Goal: Task Accomplishment & Management: Manage account settings

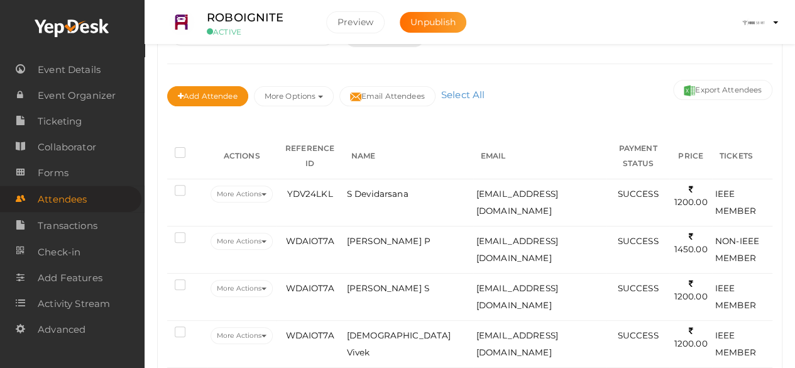
scroll to position [124, 0]
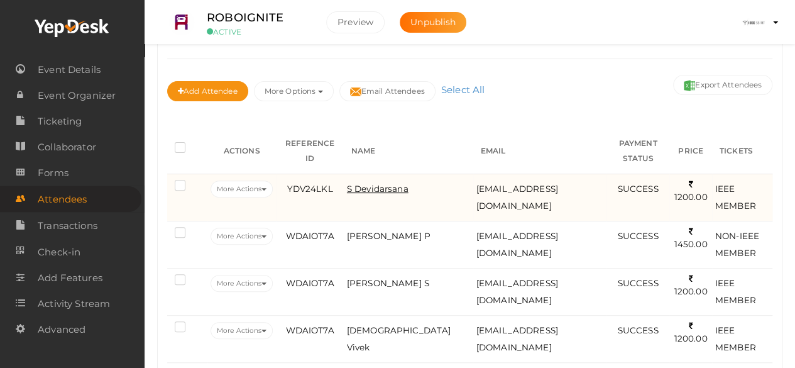
click at [376, 194] on span "S Devidarsana" at bounding box center [378, 189] width 62 height 10
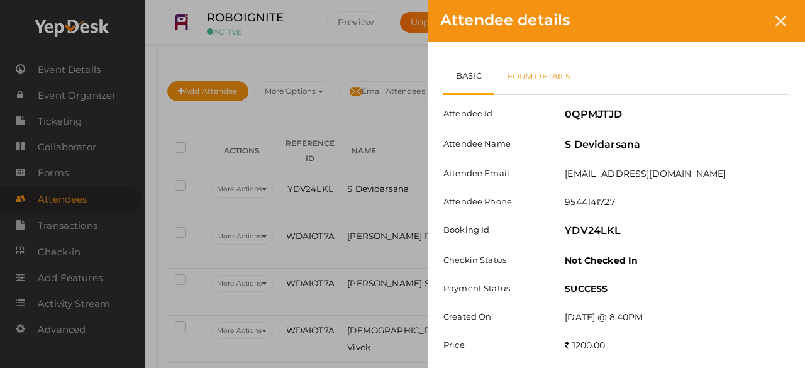
click at [529, 75] on link "Form Details" at bounding box center [539, 76] width 90 height 36
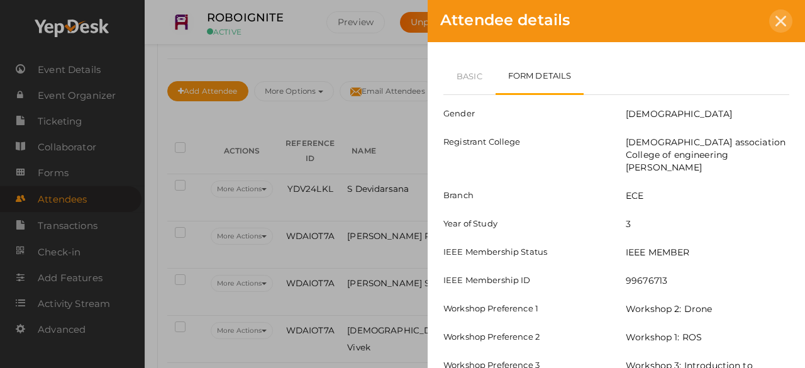
click at [781, 30] on div at bounding box center [780, 20] width 23 height 23
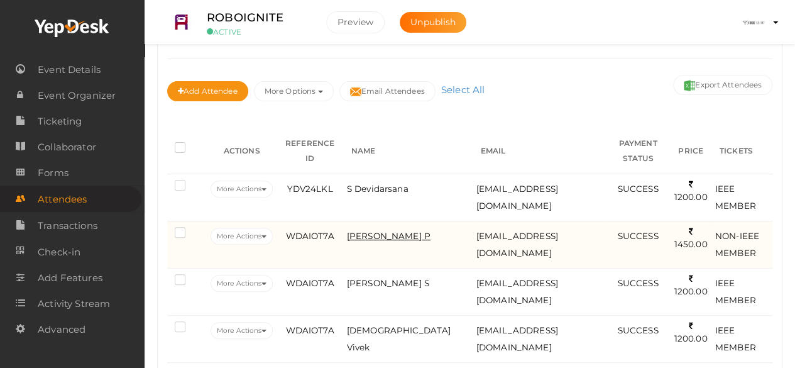
click at [384, 234] on span "[PERSON_NAME] P" at bounding box center [389, 236] width 84 height 10
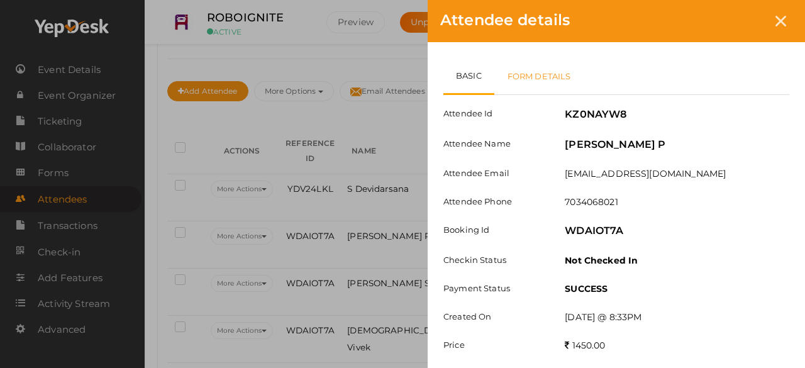
click at [565, 70] on link "Form Details" at bounding box center [539, 76] width 90 height 36
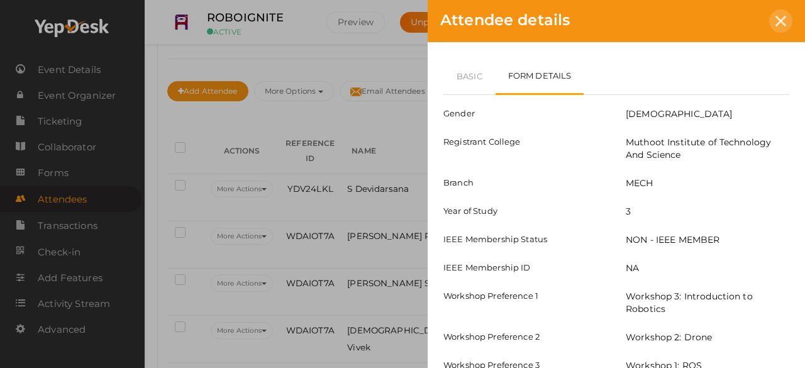
click at [783, 23] on icon at bounding box center [780, 21] width 11 height 11
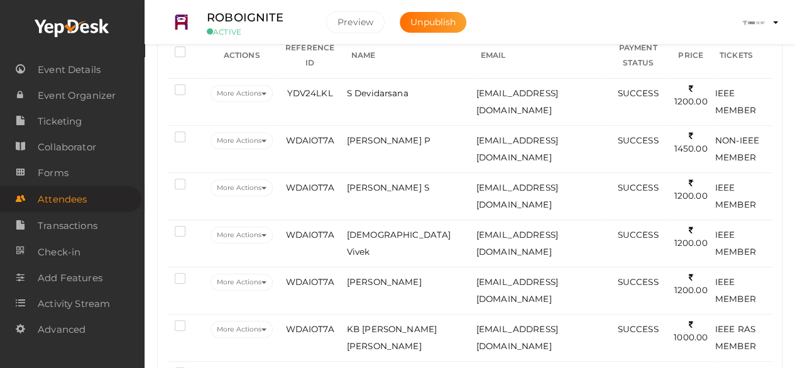
scroll to position [221, 0]
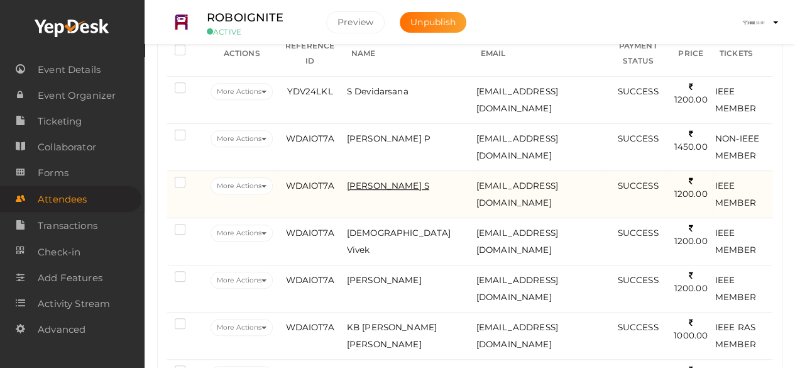
click at [371, 180] on span "[PERSON_NAME] S" at bounding box center [388, 185] width 82 height 10
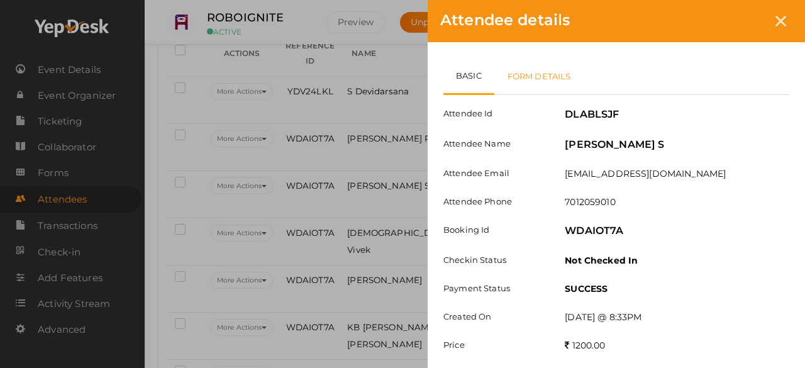
click at [548, 79] on link "Form Details" at bounding box center [539, 76] width 90 height 36
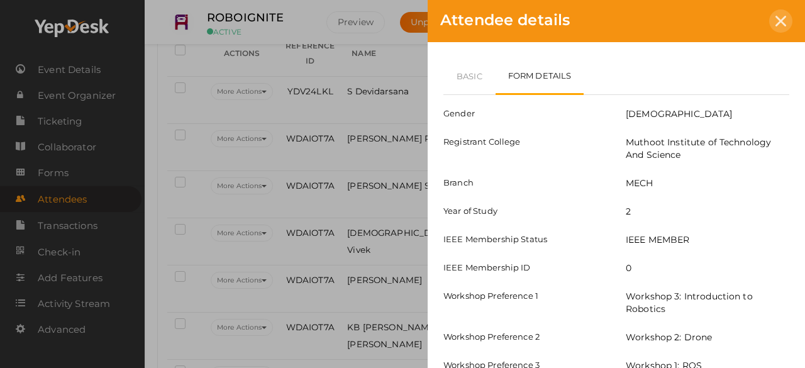
click at [775, 27] on div at bounding box center [780, 20] width 23 height 23
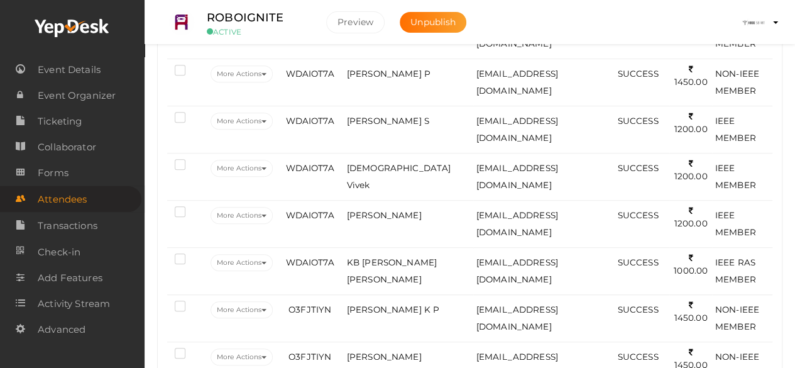
scroll to position [287, 0]
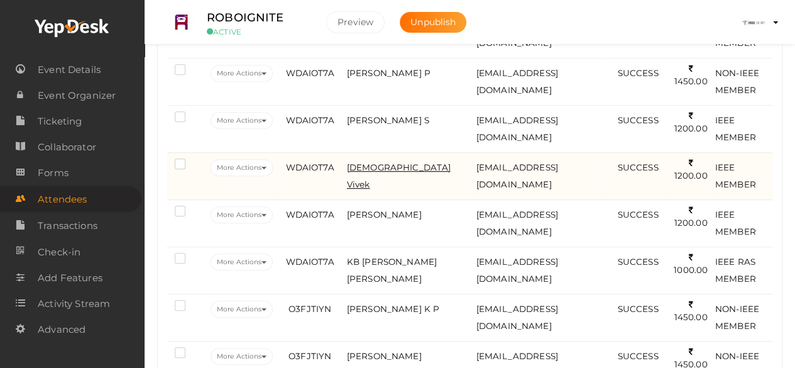
click at [385, 167] on span "[DEMOGRAPHIC_DATA] Vivek" at bounding box center [399, 175] width 104 height 27
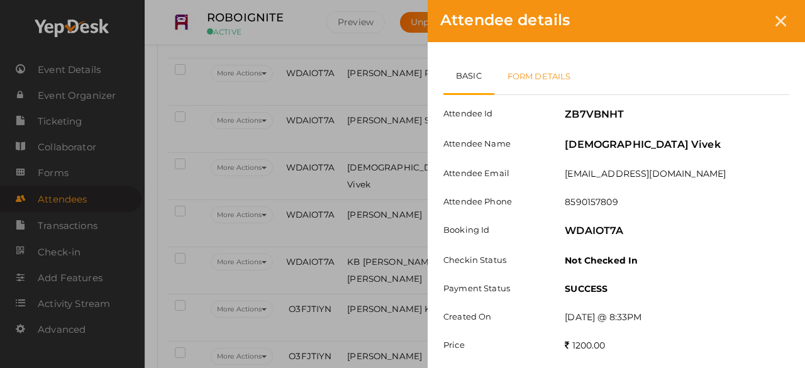
click at [554, 75] on link "Form Details" at bounding box center [539, 76] width 90 height 36
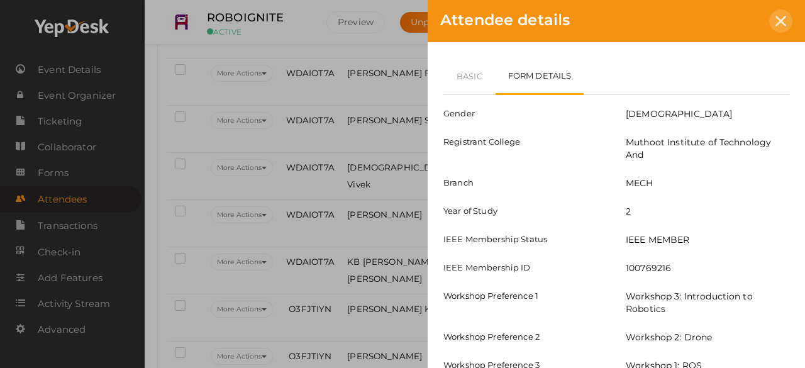
click at [777, 19] on icon at bounding box center [780, 21] width 11 height 11
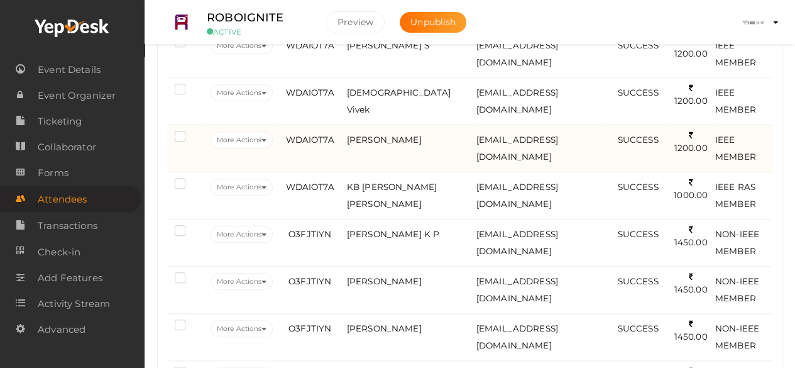
scroll to position [0, 0]
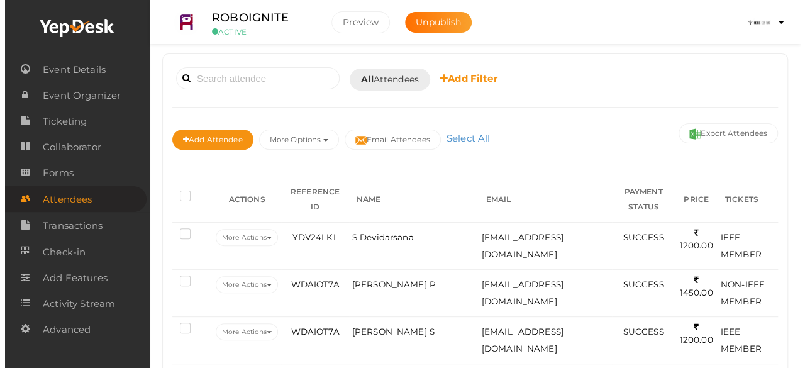
scroll to position [78, 0]
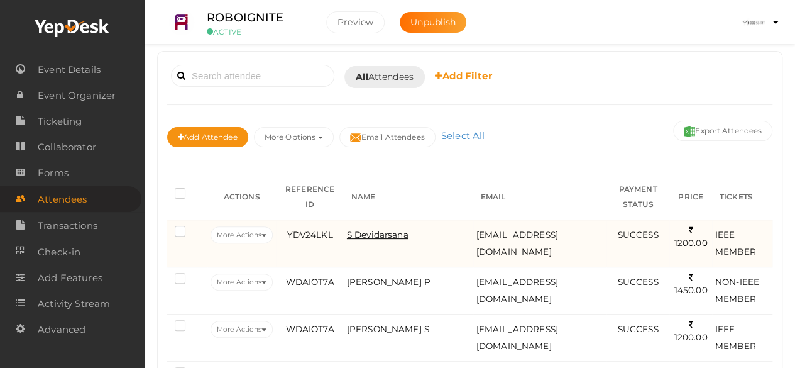
click at [359, 240] on span "S Devidarsana" at bounding box center [378, 234] width 62 height 10
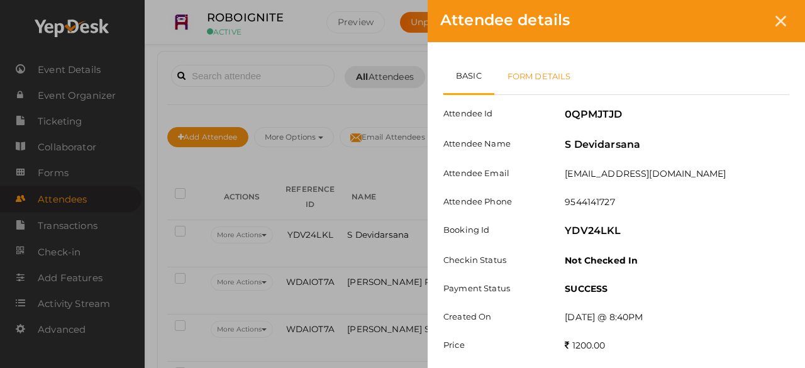
click at [527, 70] on link "Form Details" at bounding box center [539, 76] width 90 height 36
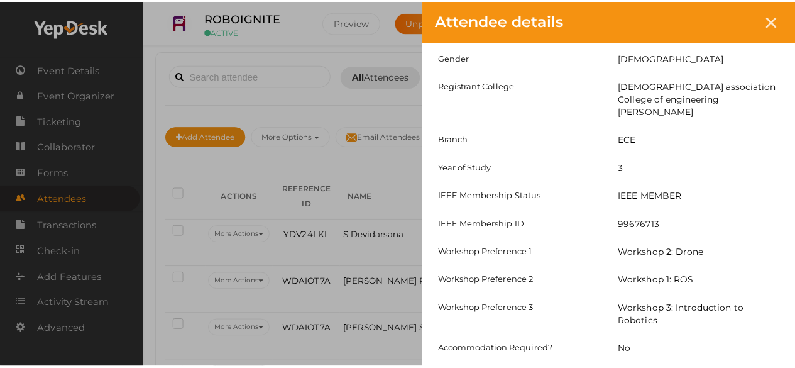
scroll to position [0, 0]
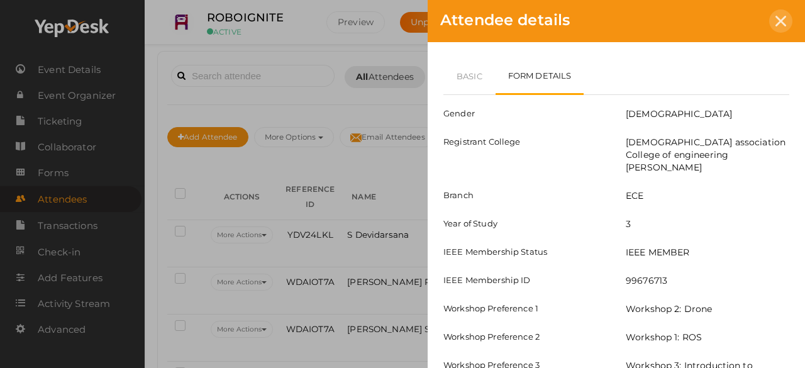
click at [780, 31] on div at bounding box center [780, 20] width 23 height 23
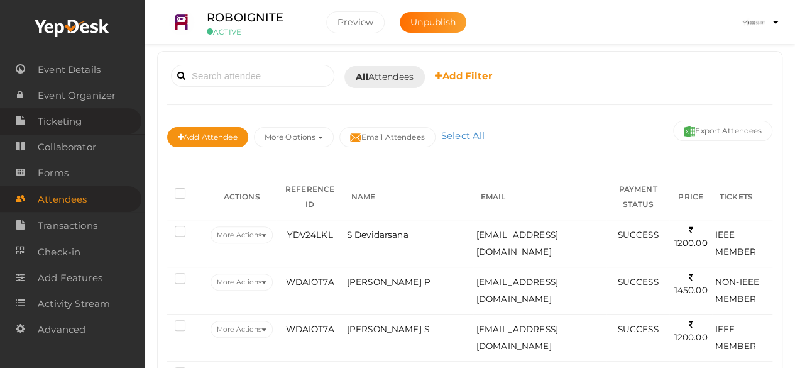
click at [92, 113] on link "Ticketing" at bounding box center [70, 121] width 141 height 26
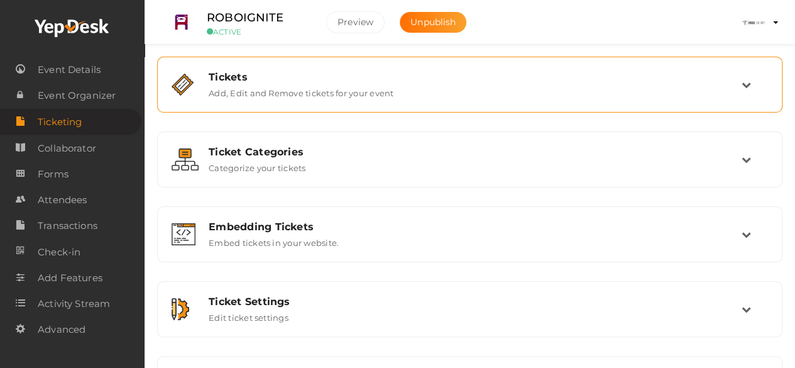
click at [362, 109] on div "Tickets Add, Edit and Remove tickets for your event" at bounding box center [470, 85] width 626 height 56
click at [615, 94] on div "Tickets Add, Edit and Remove tickets for your event" at bounding box center [470, 84] width 543 height 27
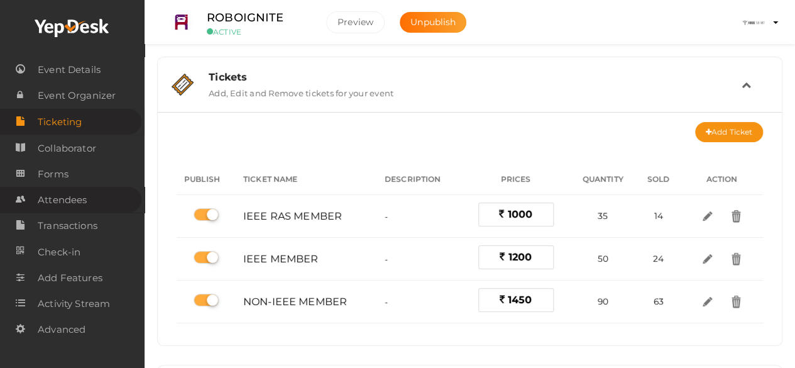
click at [74, 196] on span "Attendees" at bounding box center [62, 199] width 49 height 25
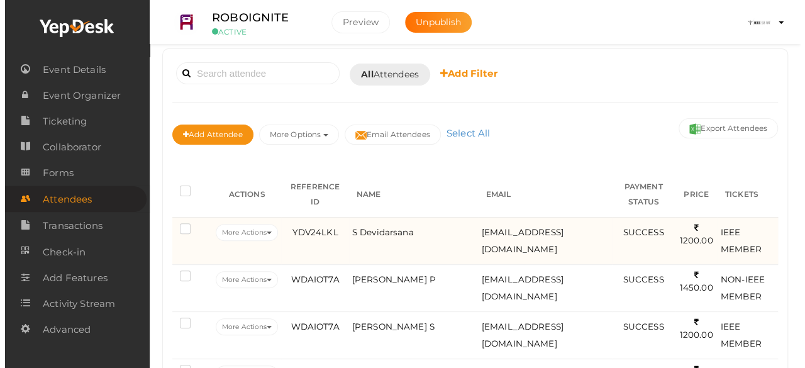
scroll to position [82, 0]
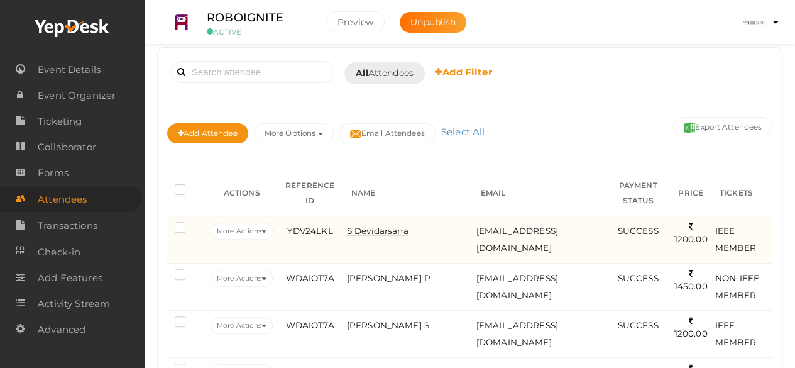
click at [353, 236] on span "S Devidarsana" at bounding box center [378, 231] width 62 height 10
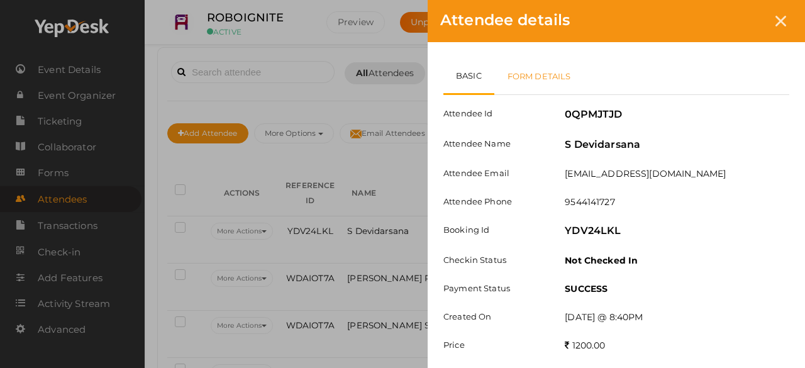
click at [535, 72] on link "Form Details" at bounding box center [539, 76] width 90 height 36
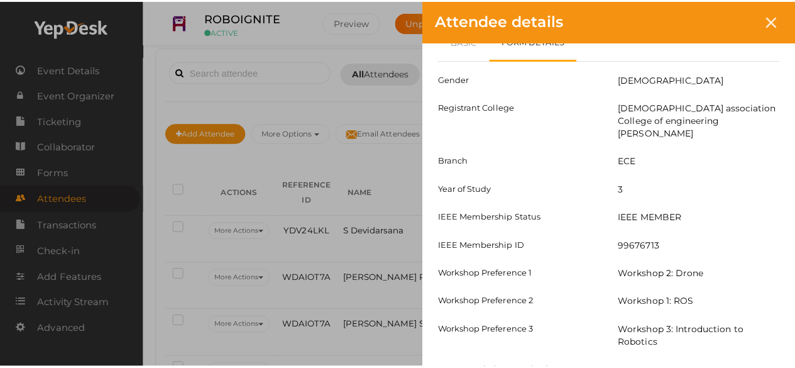
scroll to position [0, 0]
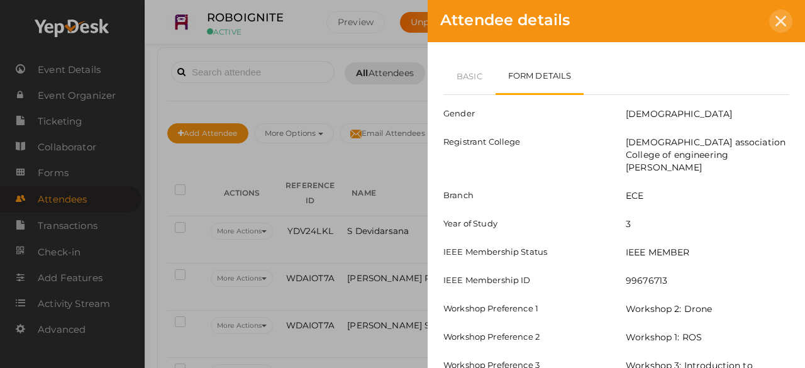
click at [779, 25] on icon at bounding box center [780, 21] width 11 height 11
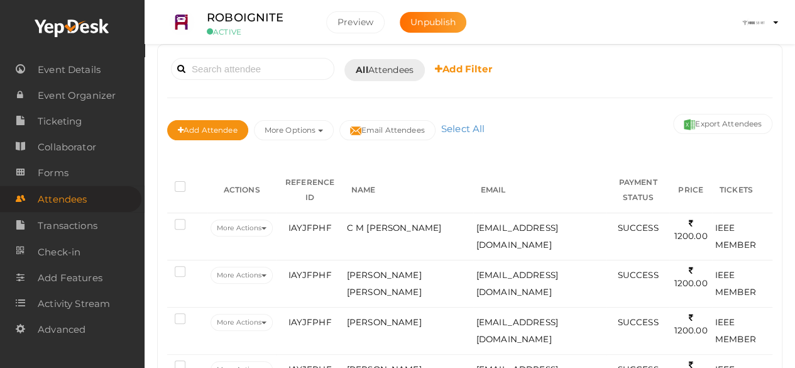
scroll to position [89, 0]
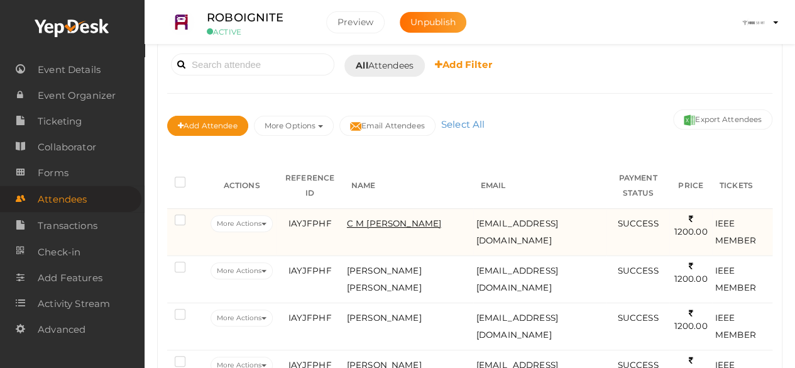
click at [362, 228] on span "C M Arjun Nair" at bounding box center [394, 223] width 94 height 10
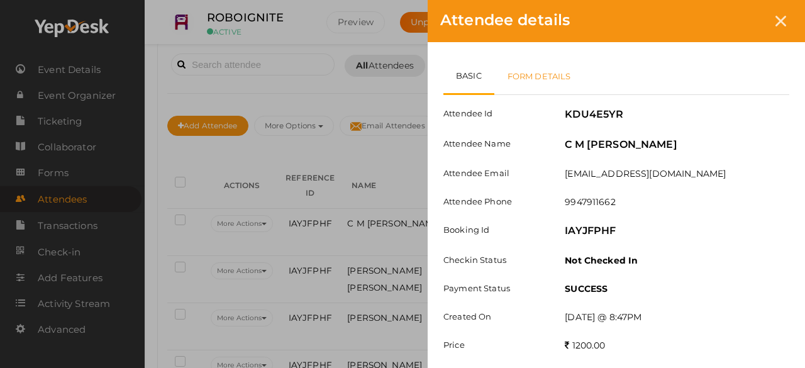
click at [542, 75] on link "Form Details" at bounding box center [539, 76] width 90 height 36
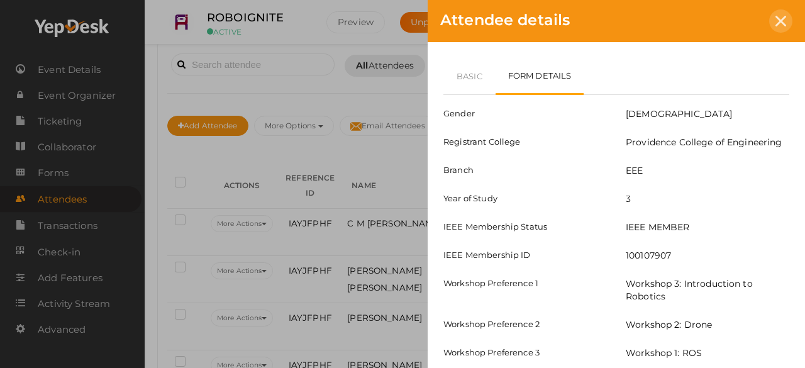
click at [781, 32] on div at bounding box center [780, 20] width 23 height 23
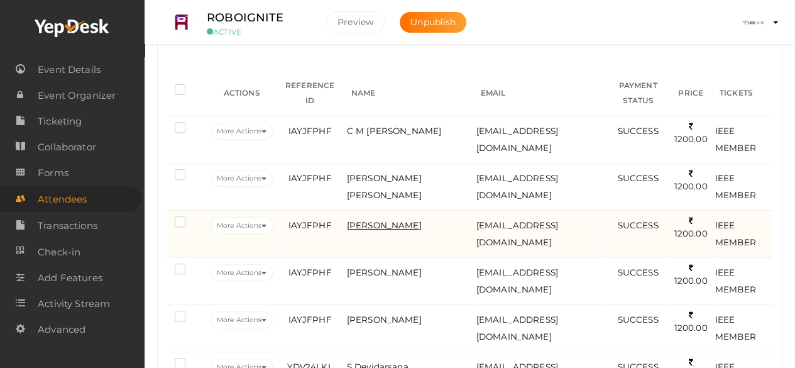
scroll to position [180, 0]
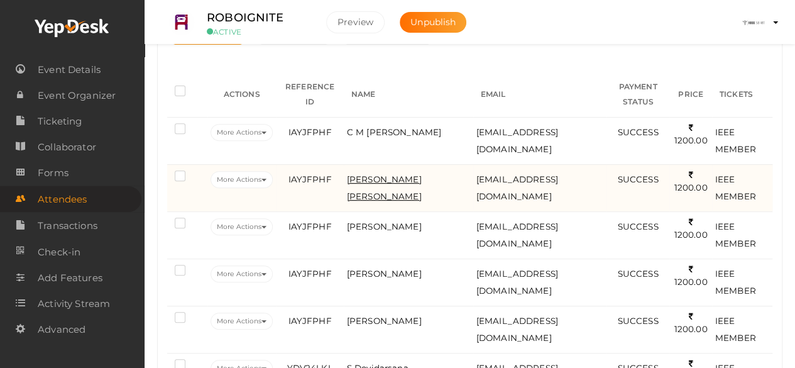
click at [362, 174] on span "Christy Marrya George" at bounding box center [384, 187] width 75 height 27
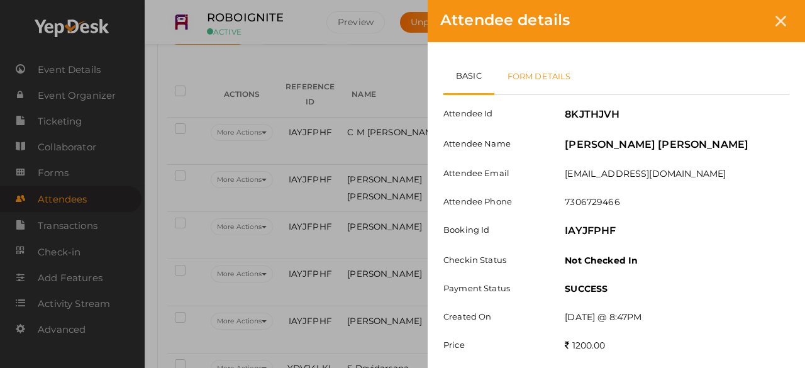
click at [543, 65] on link "Form Details" at bounding box center [539, 76] width 90 height 36
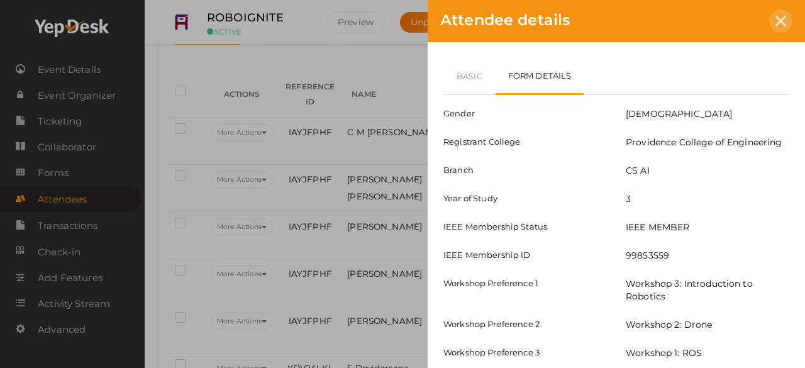
click at [780, 18] on icon at bounding box center [780, 21] width 11 height 11
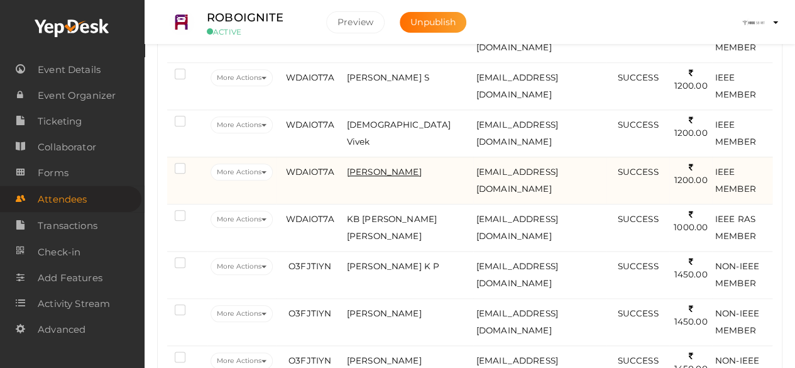
scroll to position [566, 0]
click at [350, 176] on span "[PERSON_NAME]" at bounding box center [384, 171] width 75 height 10
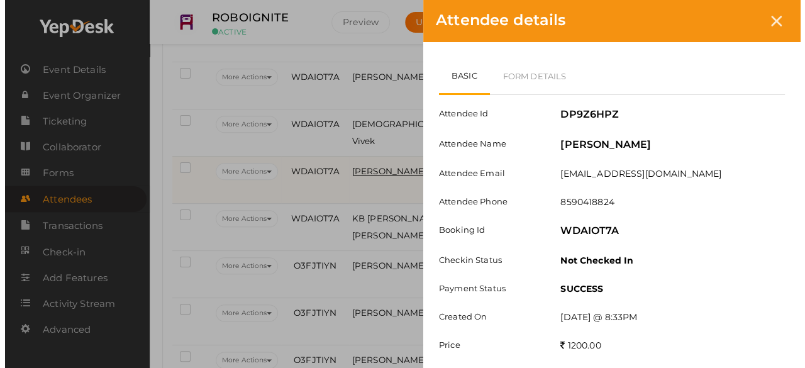
scroll to position [548, 0]
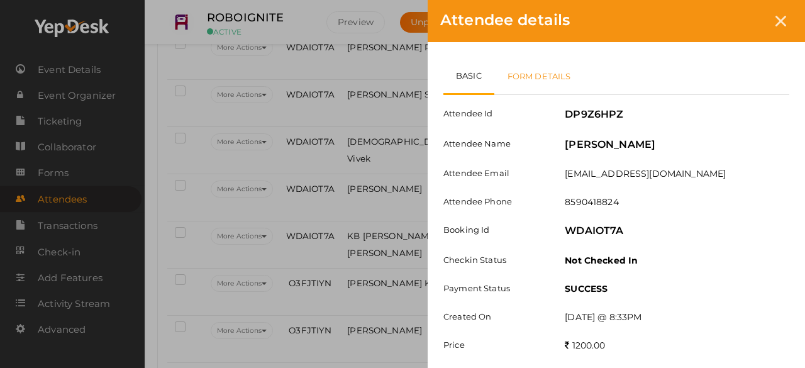
click at [514, 81] on link "Form Details" at bounding box center [539, 76] width 90 height 36
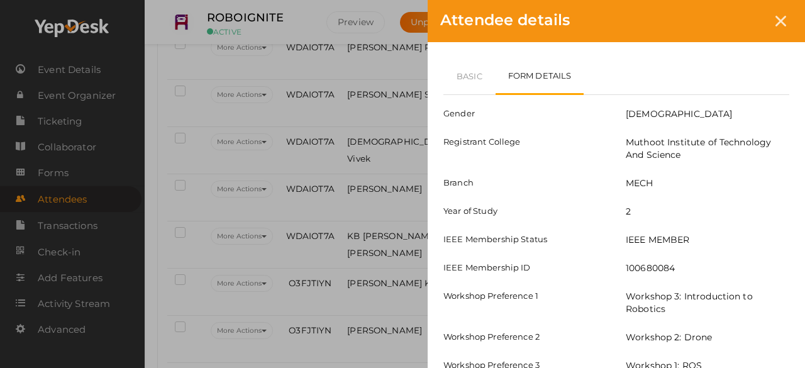
click at [794, 22] on div "Attendee details" at bounding box center [616, 21] width 377 height 42
click at [791, 22] on div at bounding box center [780, 20] width 23 height 23
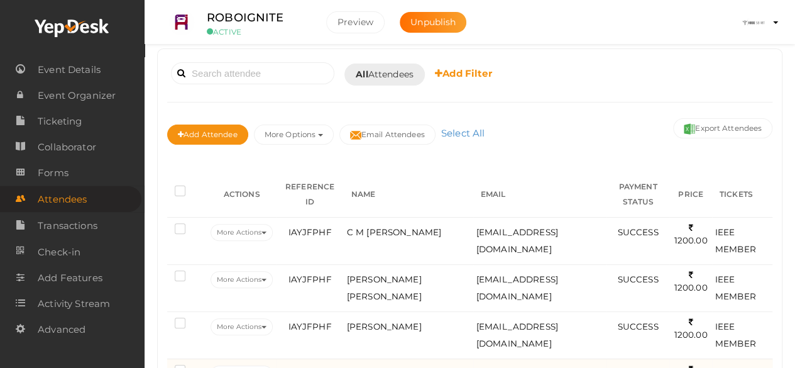
scroll to position [81, 0]
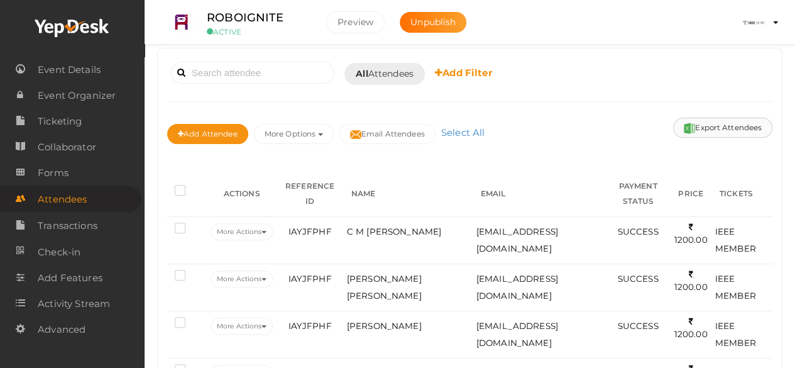
click at [727, 131] on button "Export Attendees" at bounding box center [722, 128] width 99 height 20
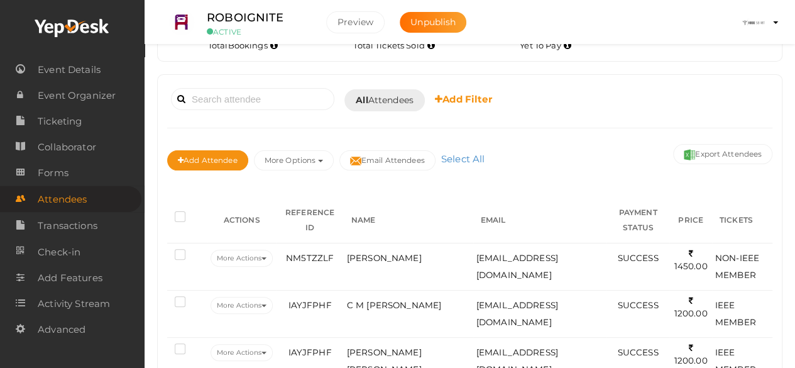
scroll to position [70, 0]
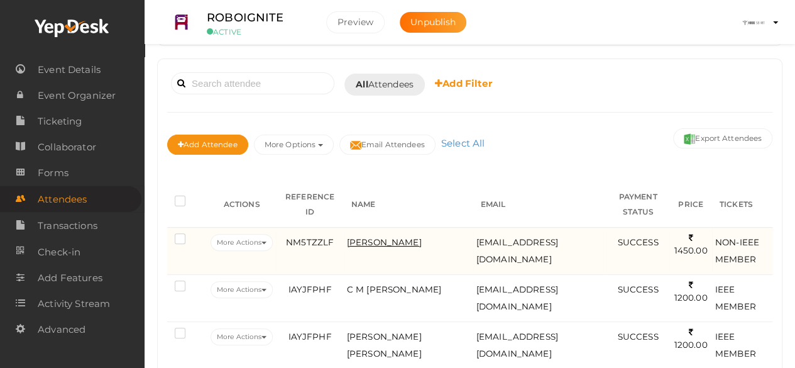
click at [377, 247] on span "[PERSON_NAME]" at bounding box center [384, 242] width 75 height 10
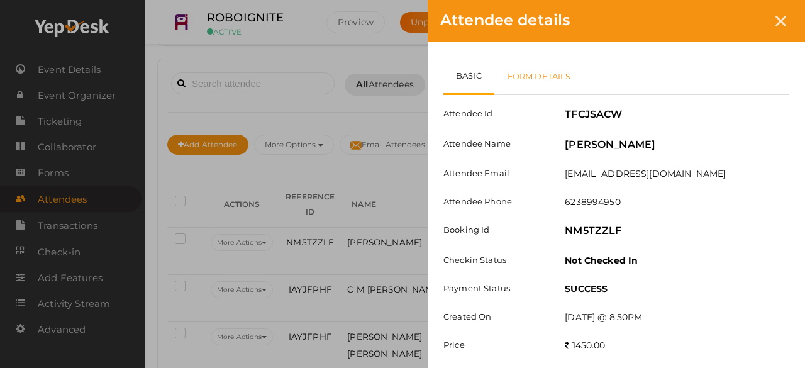
click at [544, 79] on link "Form Details" at bounding box center [539, 76] width 90 height 36
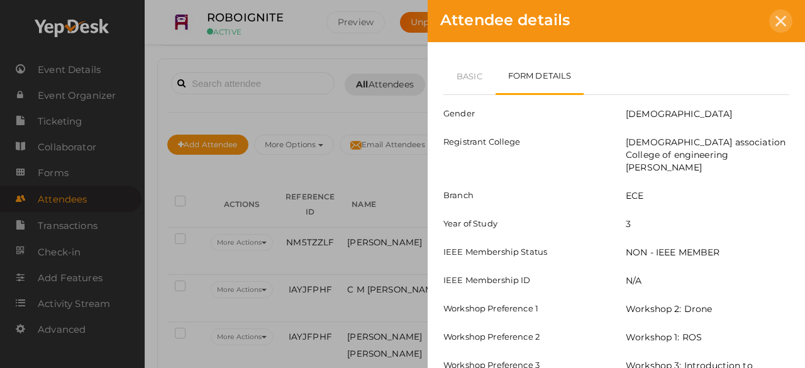
click at [787, 19] on div at bounding box center [780, 20] width 23 height 23
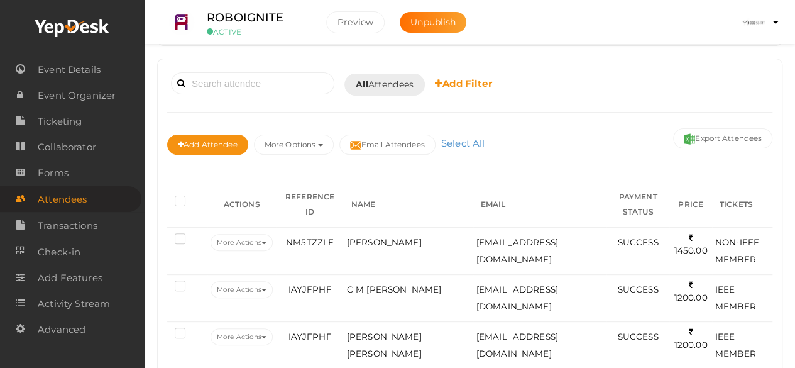
scroll to position [0, 0]
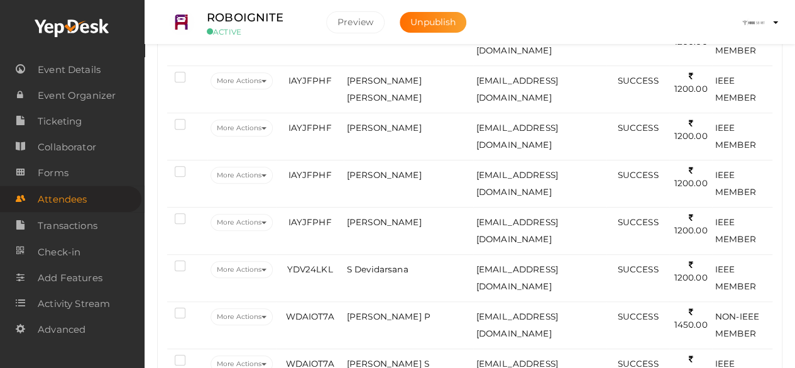
scroll to position [350, 0]
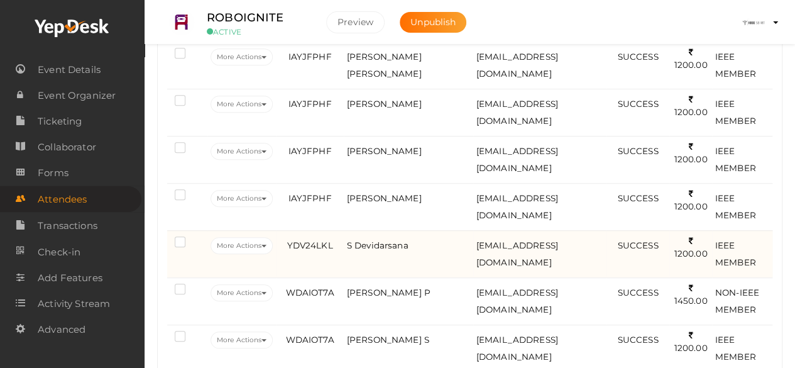
click at [365, 277] on td "S Devidarsana" at bounding box center [409, 253] width 130 height 47
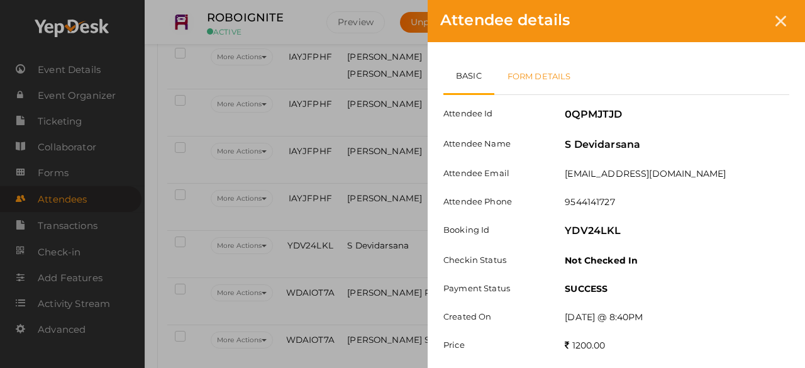
click at [532, 86] on link "Form Details" at bounding box center [539, 76] width 90 height 36
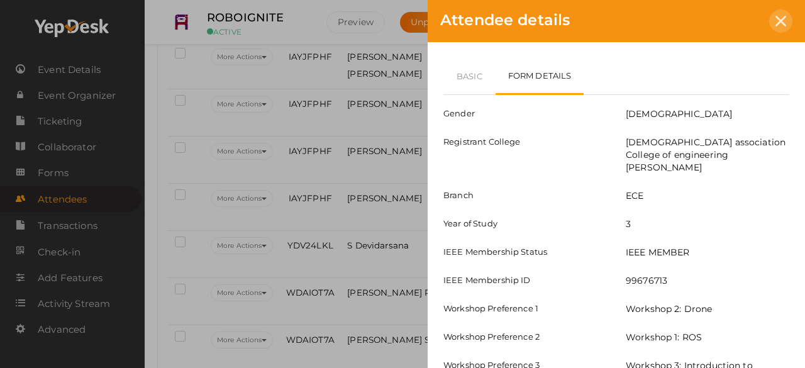
click at [780, 26] on icon at bounding box center [780, 21] width 11 height 11
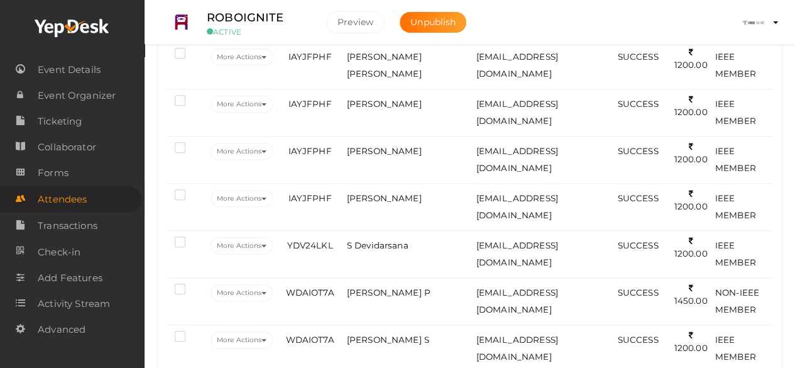
scroll to position [0, 0]
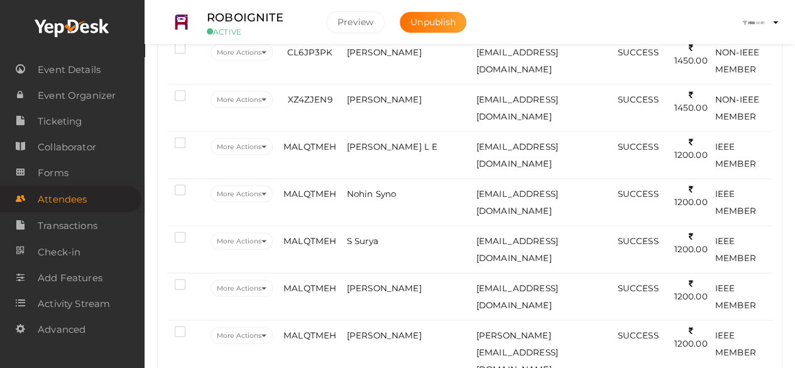
scroll to position [1269, 0]
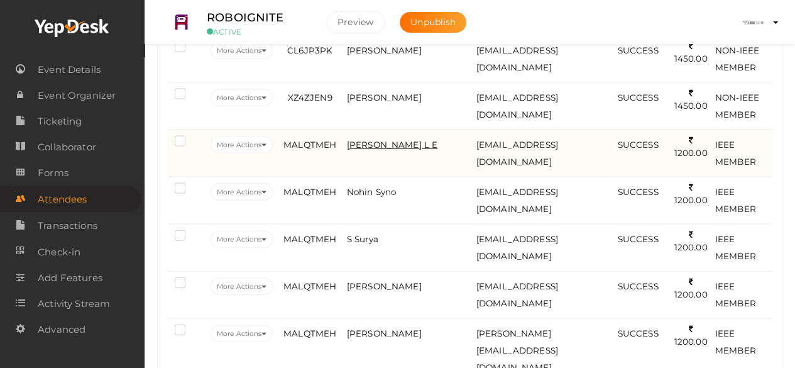
click at [386, 140] on span "[PERSON_NAME] L E" at bounding box center [392, 145] width 91 height 10
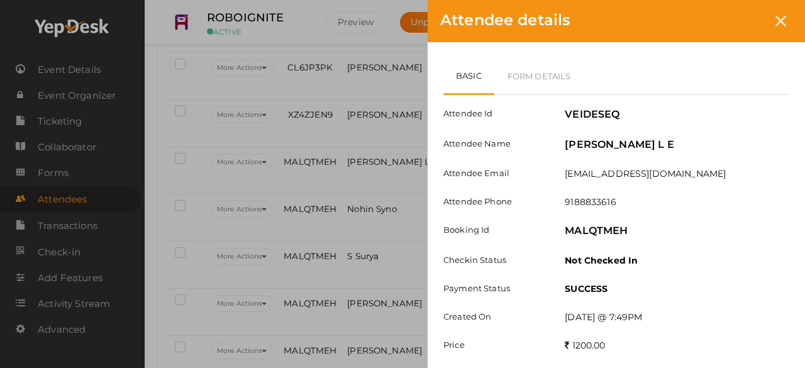
scroll to position [36, 0]
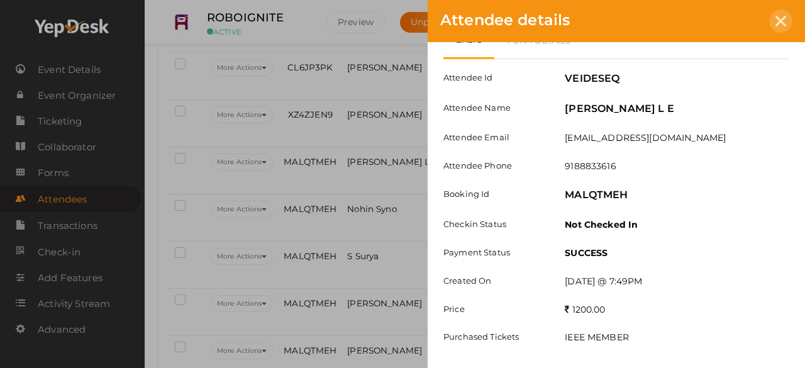
click at [784, 25] on icon at bounding box center [780, 21] width 11 height 11
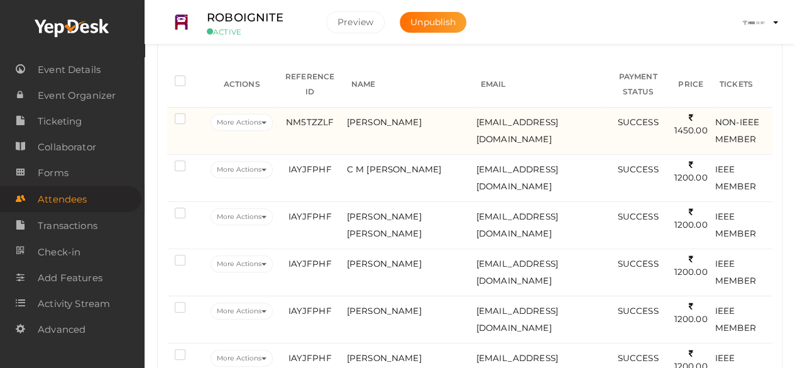
scroll to position [211, 0]
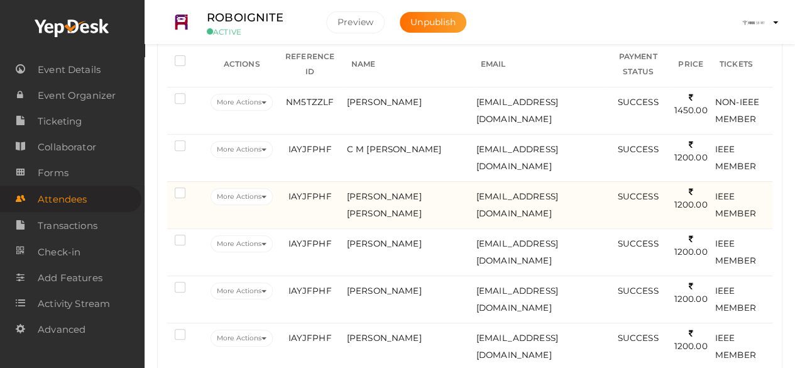
click at [364, 202] on td "[PERSON_NAME] [PERSON_NAME]" at bounding box center [409, 204] width 130 height 47
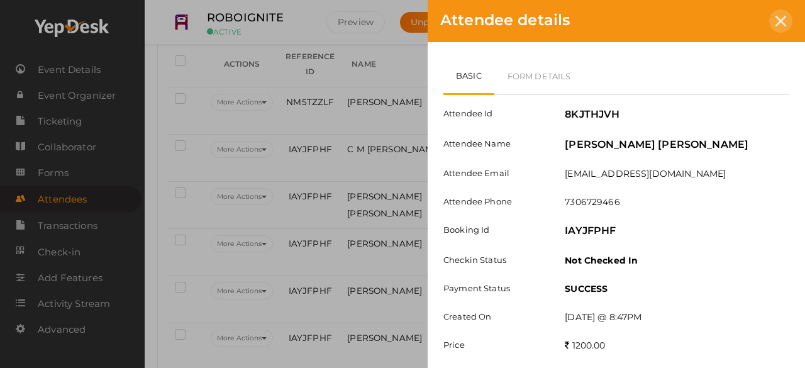
click at [777, 31] on div at bounding box center [780, 20] width 23 height 23
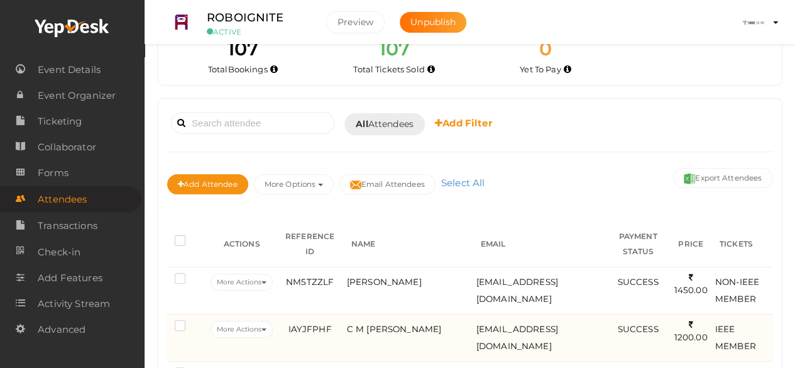
scroll to position [0, 0]
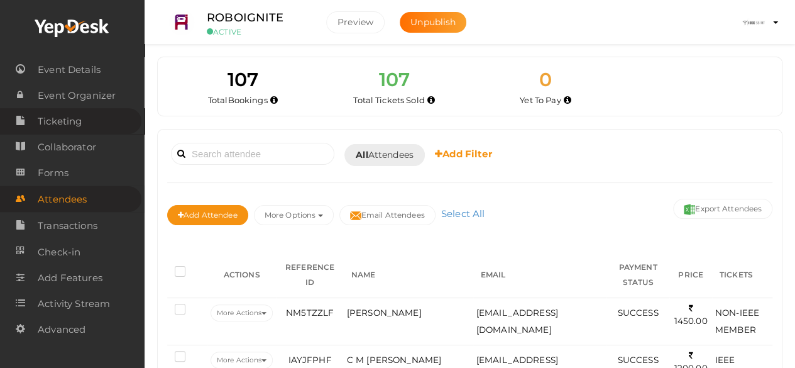
click at [66, 123] on span "Ticketing" at bounding box center [60, 121] width 44 height 25
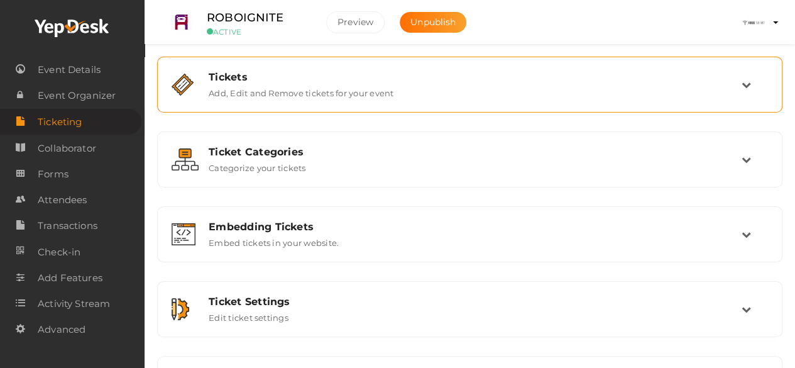
click at [689, 97] on div "Tickets Add, Edit and Remove tickets for your event" at bounding box center [470, 84] width 543 height 27
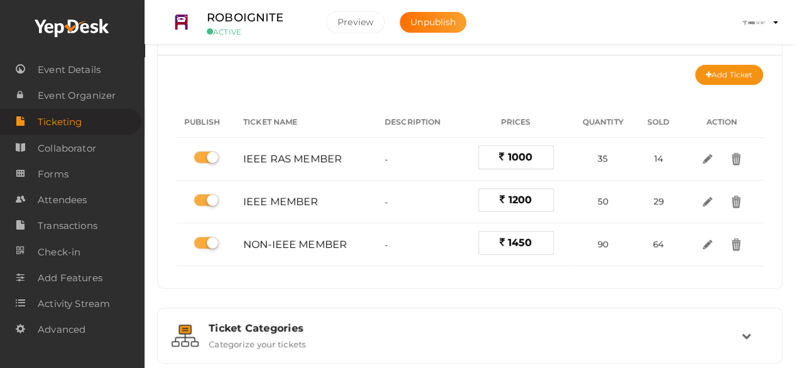
scroll to position [56, 0]
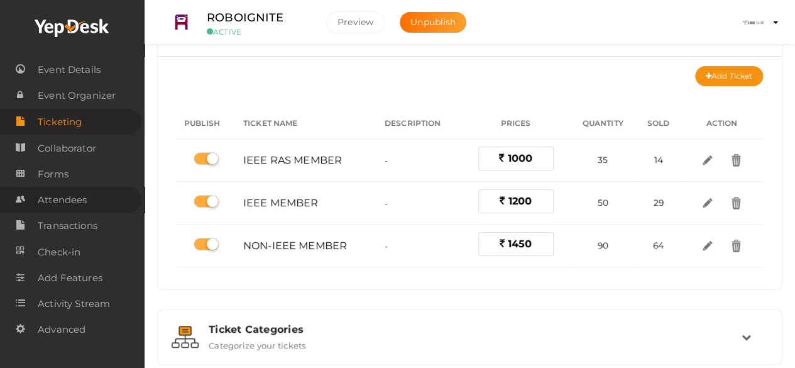
click at [77, 199] on span "Attendees" at bounding box center [62, 199] width 49 height 25
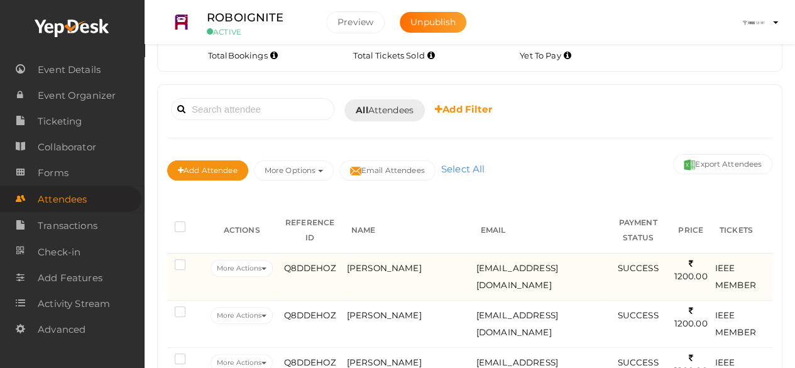
scroll to position [45, 0]
click at [353, 272] on span "[PERSON_NAME]" at bounding box center [384, 267] width 75 height 10
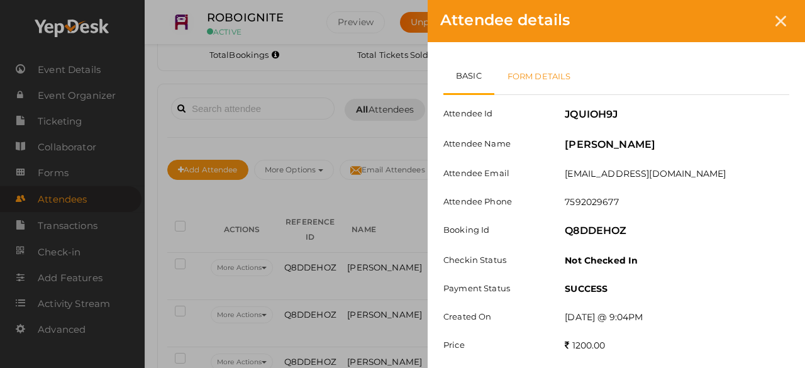
click at [537, 76] on link "Form Details" at bounding box center [539, 76] width 90 height 36
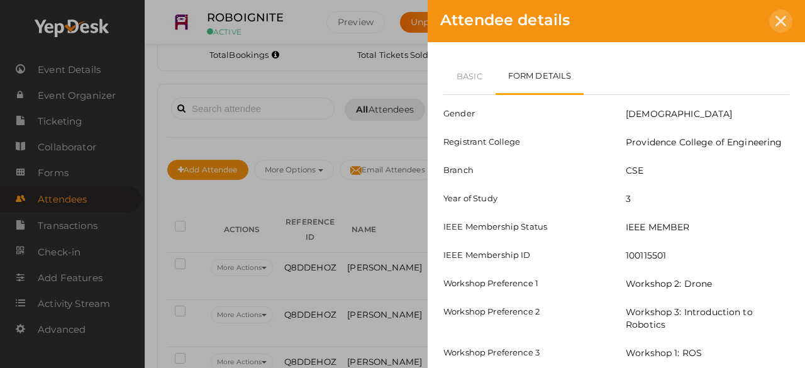
click at [782, 31] on div at bounding box center [780, 20] width 23 height 23
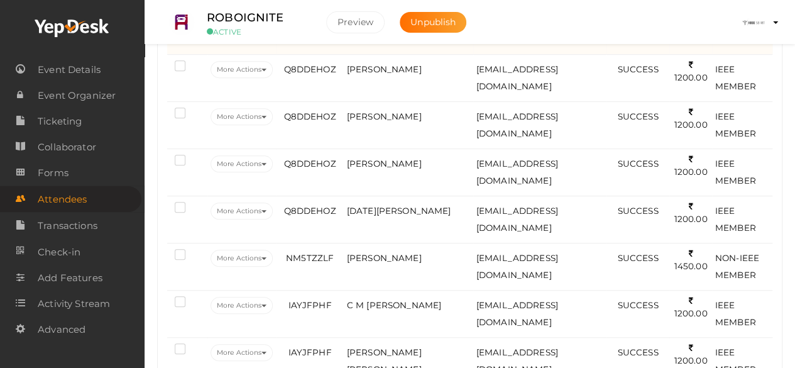
scroll to position [0, 0]
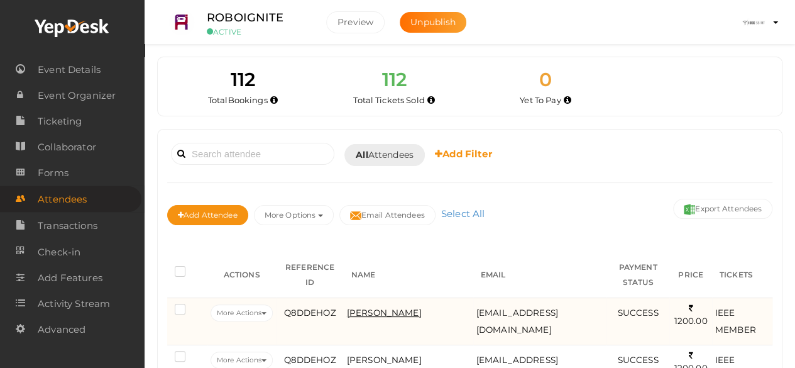
click at [375, 309] on span "[PERSON_NAME]" at bounding box center [384, 312] width 75 height 10
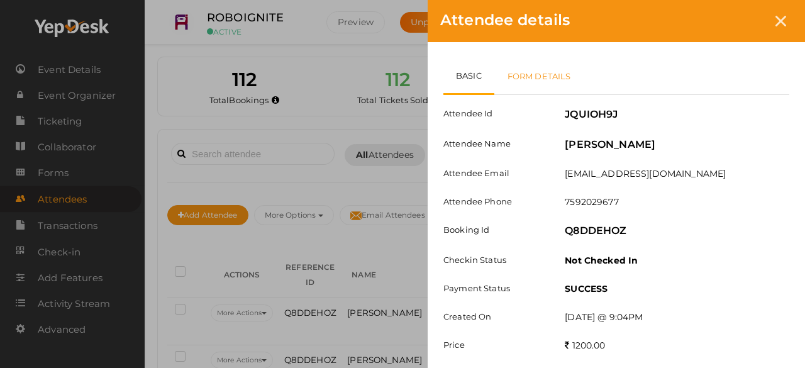
click at [527, 84] on link "Form Details" at bounding box center [539, 76] width 90 height 36
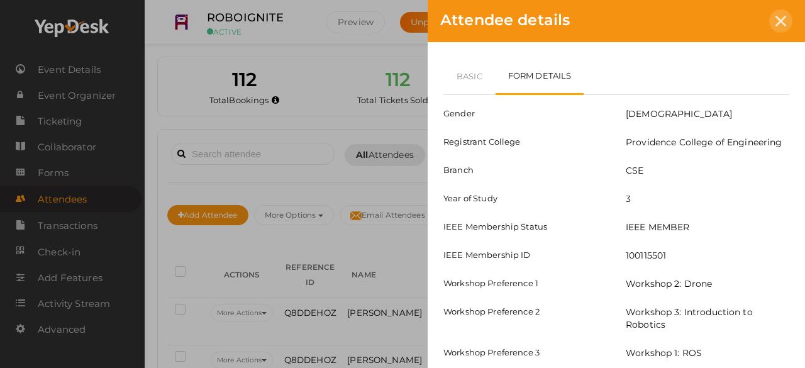
click at [771, 19] on div at bounding box center [780, 20] width 23 height 23
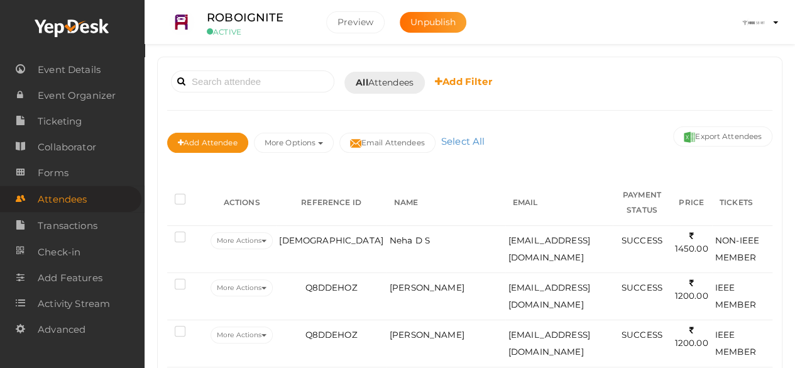
scroll to position [73, 0]
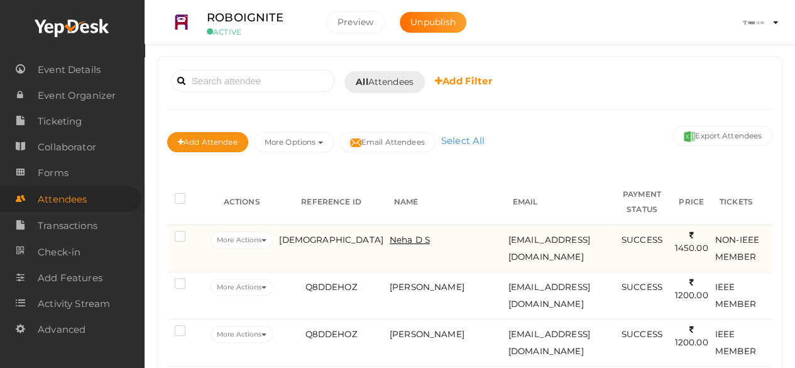
click at [390, 236] on span "Neha D S" at bounding box center [410, 240] width 40 height 10
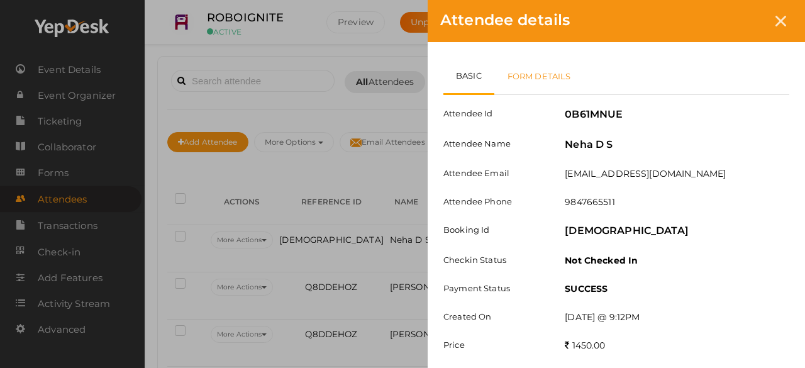
click at [551, 76] on link "Form Details" at bounding box center [539, 76] width 90 height 36
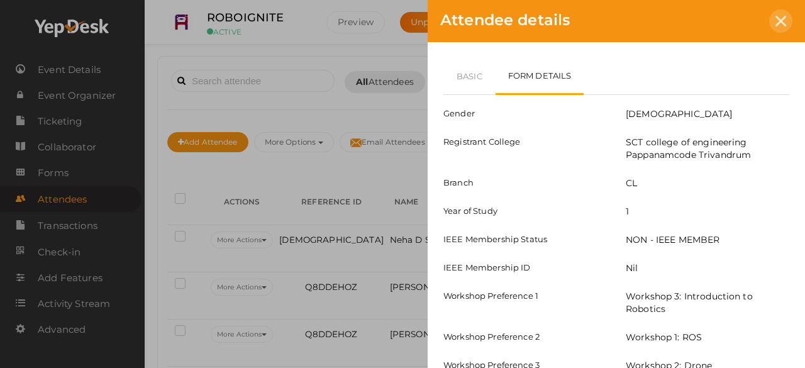
click at [788, 18] on div at bounding box center [780, 20] width 23 height 23
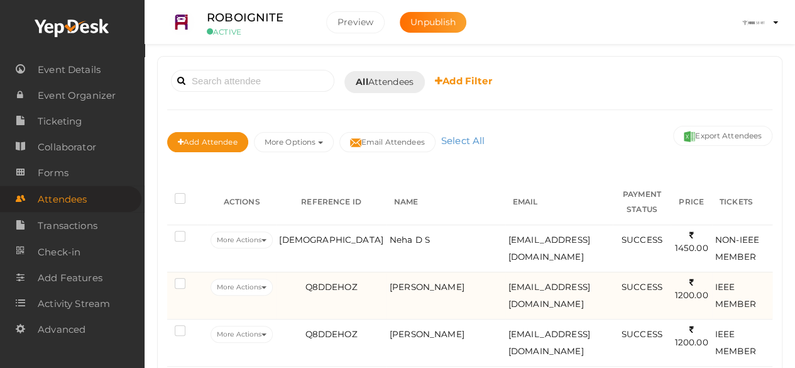
scroll to position [0, 0]
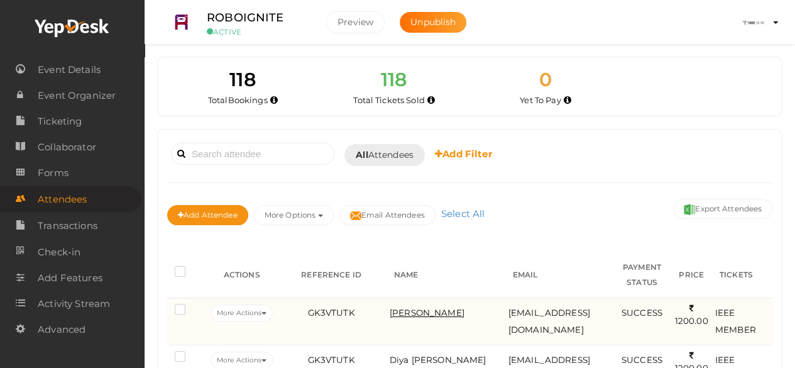
click at [390, 307] on span "Jesty Jose" at bounding box center [427, 312] width 75 height 10
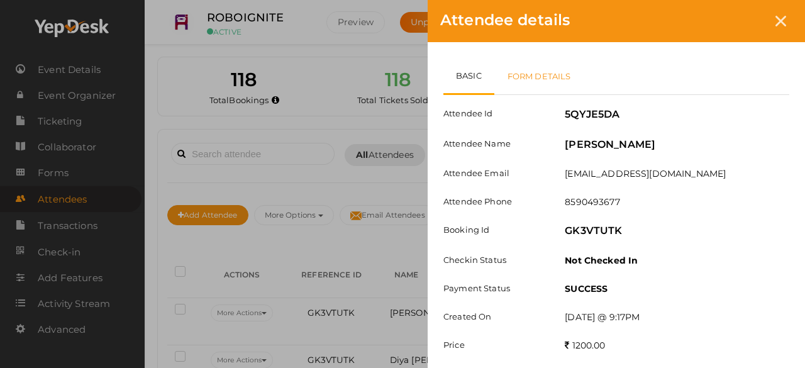
click at [547, 85] on link "Form Details" at bounding box center [539, 76] width 90 height 36
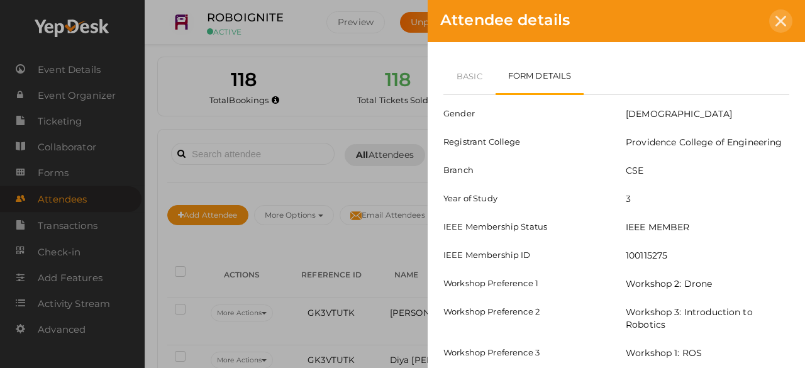
click at [778, 18] on icon at bounding box center [780, 21] width 11 height 11
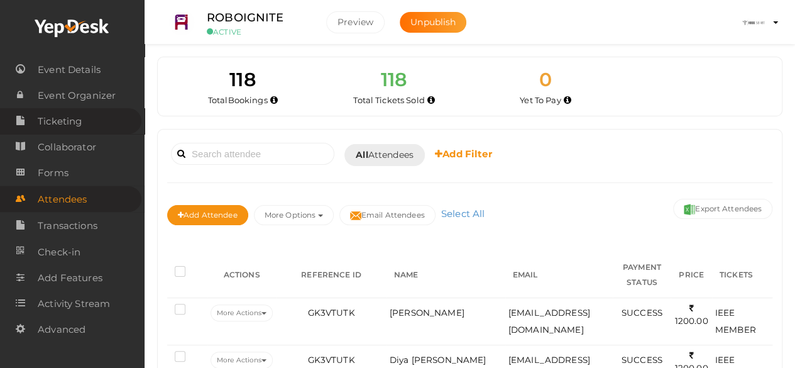
click at [91, 128] on link "Ticketing" at bounding box center [70, 121] width 141 height 26
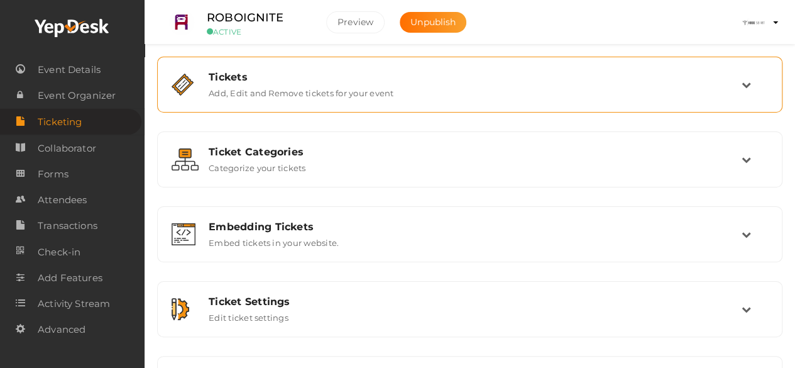
click at [626, 89] on div "Tickets Add, Edit and Remove tickets for your event" at bounding box center [470, 84] width 543 height 27
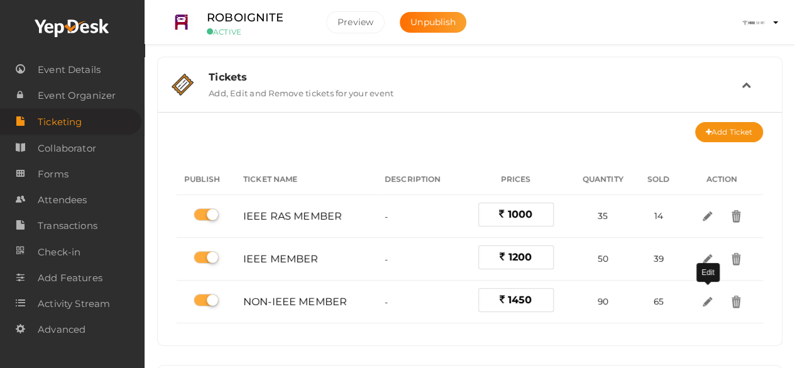
click at [702, 301] on img at bounding box center [707, 301] width 13 height 13
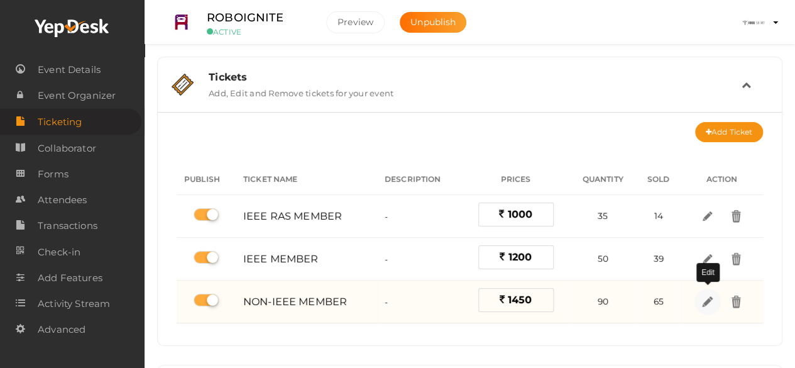
click at [712, 295] on img at bounding box center [707, 301] width 14 height 14
click at [704, 300] on body "Discover Events How it works Powerful Registration / Ticketing Start selling yo…" at bounding box center [397, 184] width 795 height 368
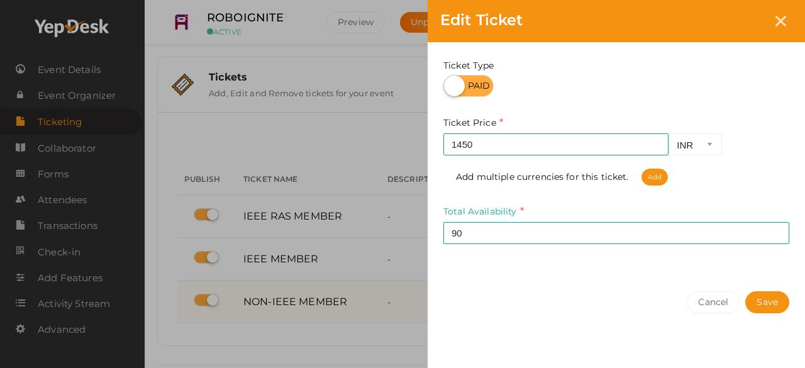
scroll to position [213, 0]
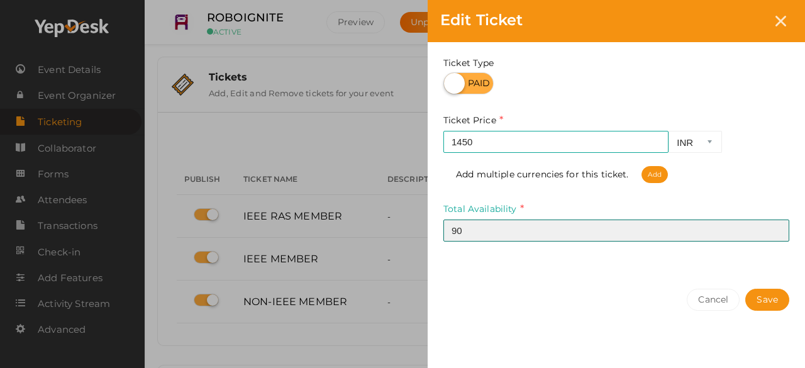
click at [560, 230] on input "90" at bounding box center [616, 230] width 346 height 22
type input "9"
type input "65"
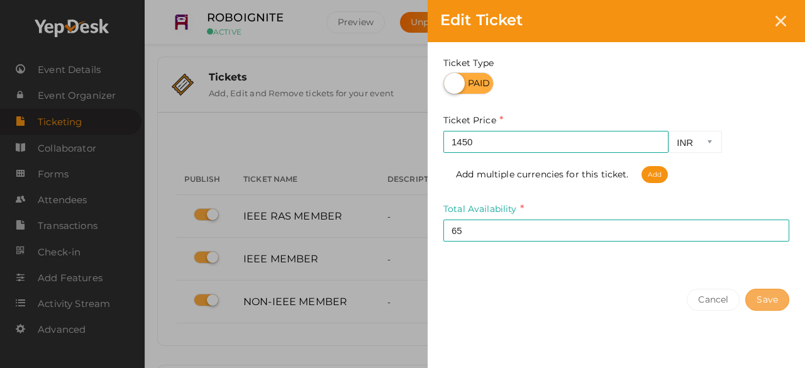
click at [770, 301] on button "Save" at bounding box center [767, 300] width 44 height 22
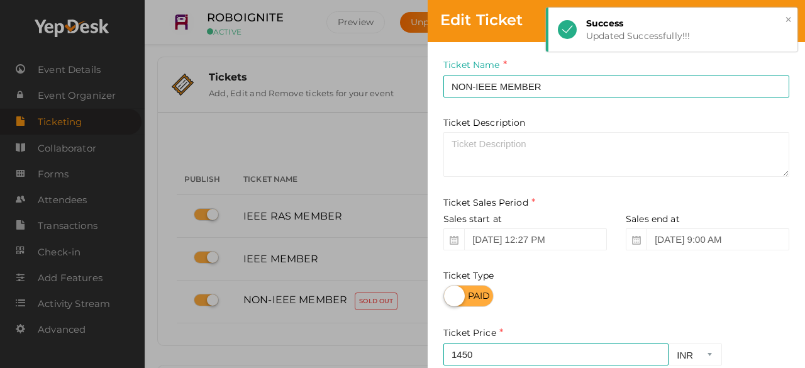
click at [788, 22] on button "×" at bounding box center [788, 20] width 8 height 14
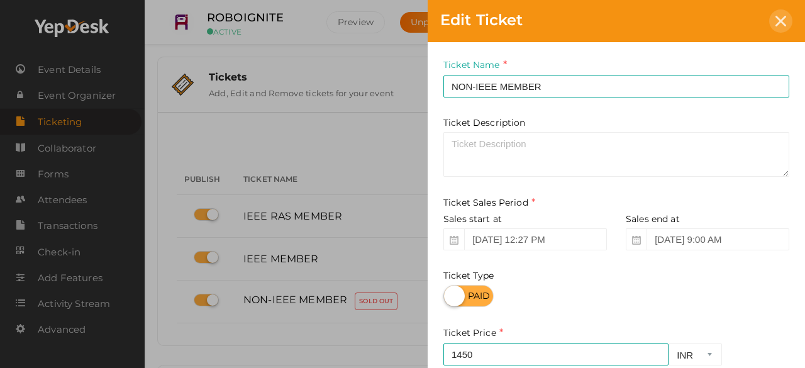
click at [781, 21] on icon at bounding box center [780, 21] width 11 height 11
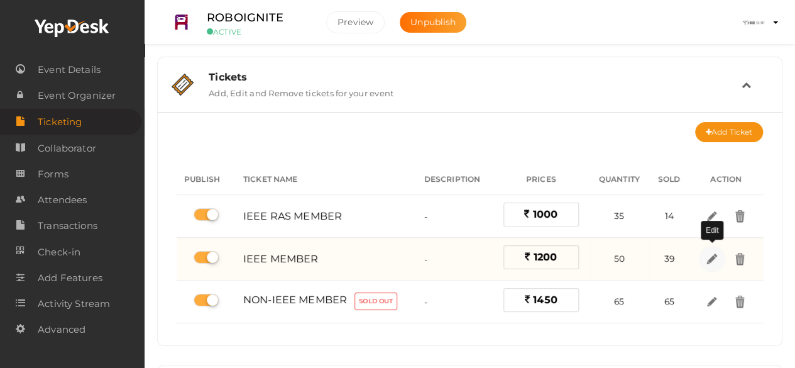
click at [714, 263] on img at bounding box center [712, 258] width 14 height 14
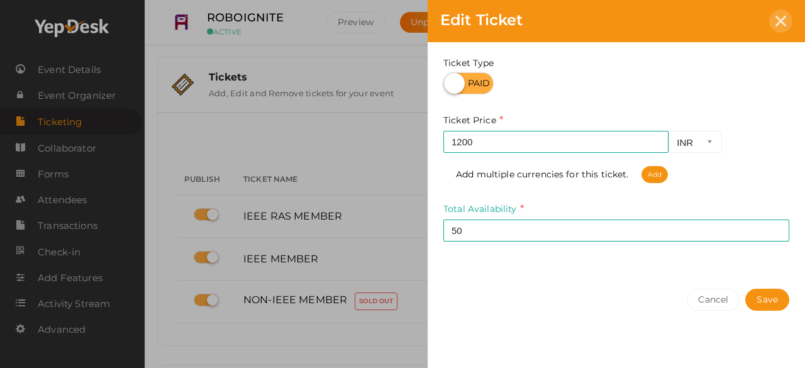
click at [783, 16] on icon at bounding box center [780, 21] width 11 height 11
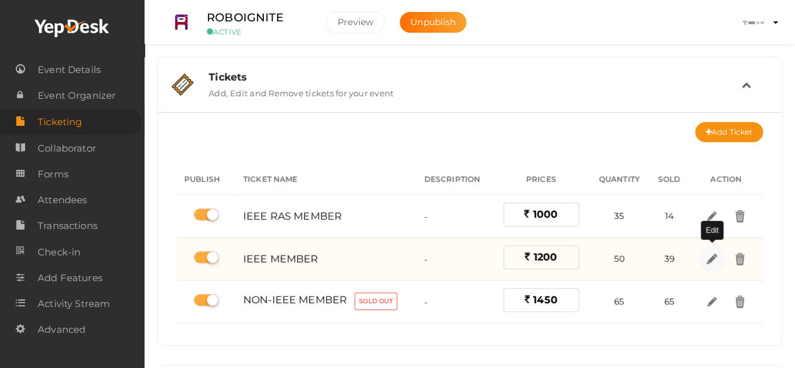
click at [709, 259] on img at bounding box center [712, 258] width 14 height 14
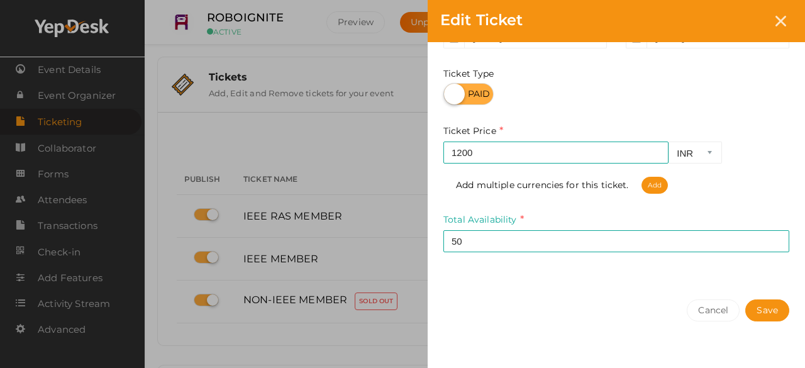
scroll to position [202, 0]
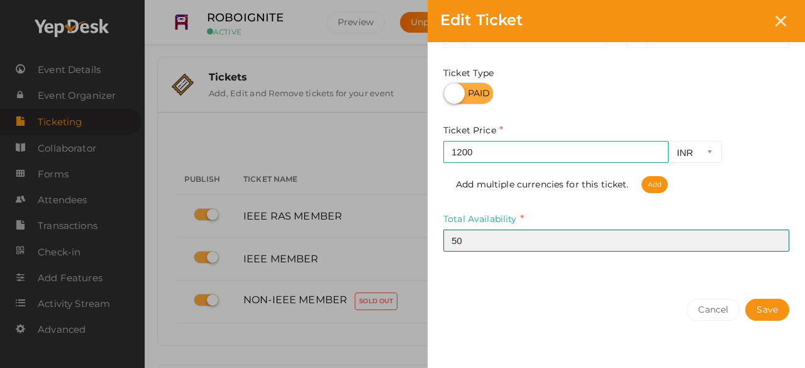
click at [592, 246] on input "50" at bounding box center [616, 240] width 346 height 22
type input "5"
type input "39"
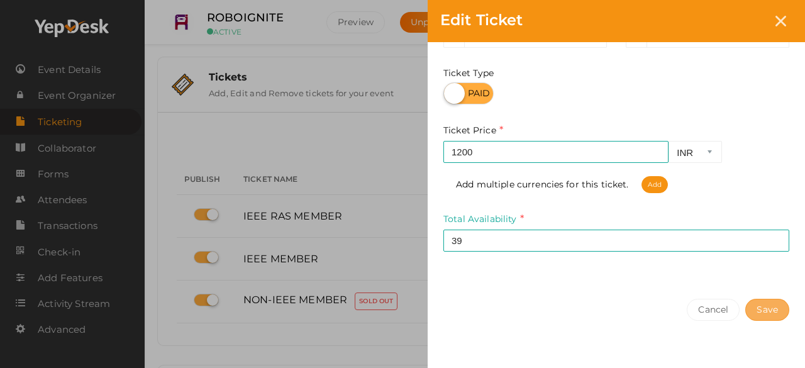
click at [766, 311] on button "Save" at bounding box center [767, 310] width 44 height 22
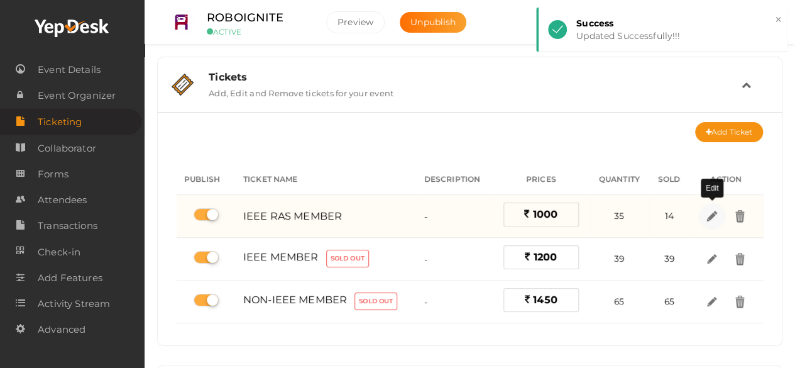
click at [710, 213] on img at bounding box center [712, 216] width 14 height 14
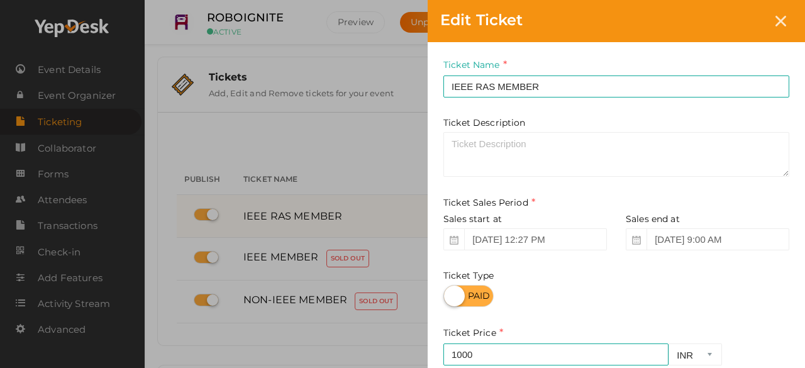
scroll to position [213, 0]
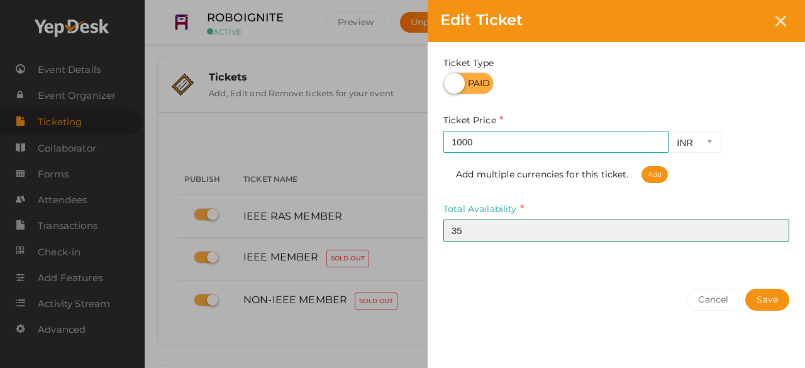
click at [649, 235] on input "35" at bounding box center [616, 230] width 346 height 22
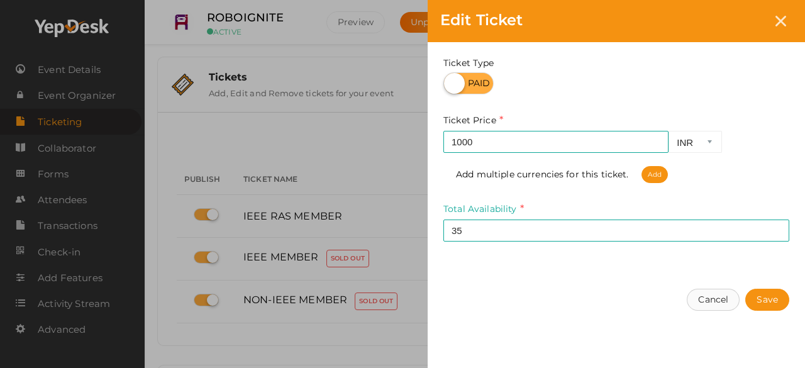
click at [700, 297] on button "Cancel" at bounding box center [713, 300] width 53 height 22
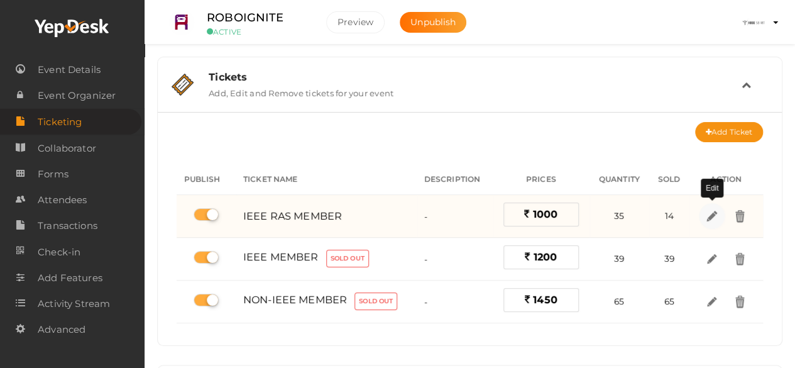
click at [714, 213] on img at bounding box center [712, 216] width 14 height 14
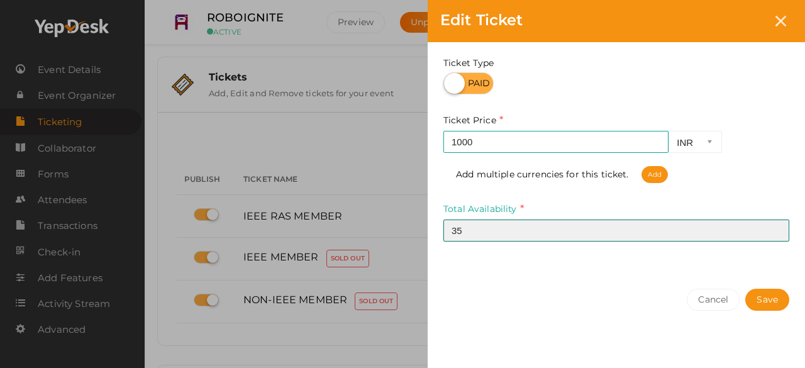
click at [585, 229] on input "35" at bounding box center [616, 230] width 346 height 22
type input "3"
type input "14"
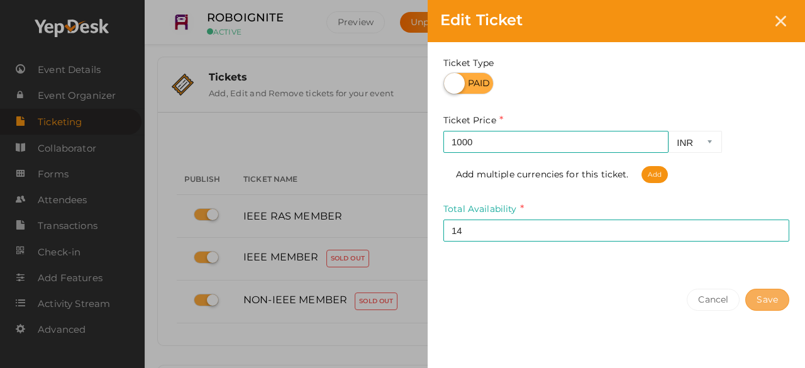
click at [770, 306] on button "Save" at bounding box center [767, 300] width 44 height 22
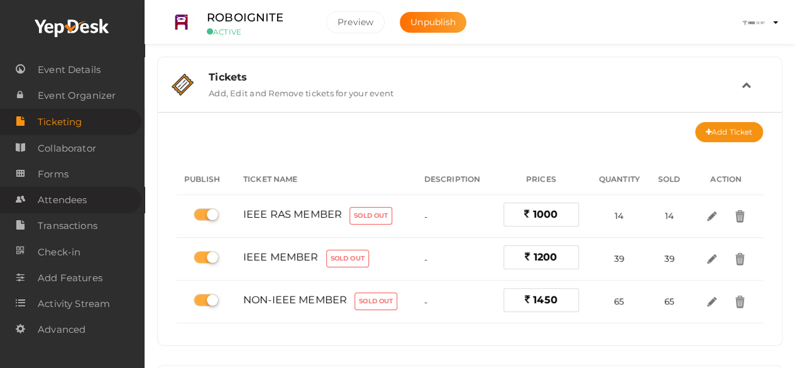
click at [79, 201] on span "Attendees" at bounding box center [62, 199] width 49 height 25
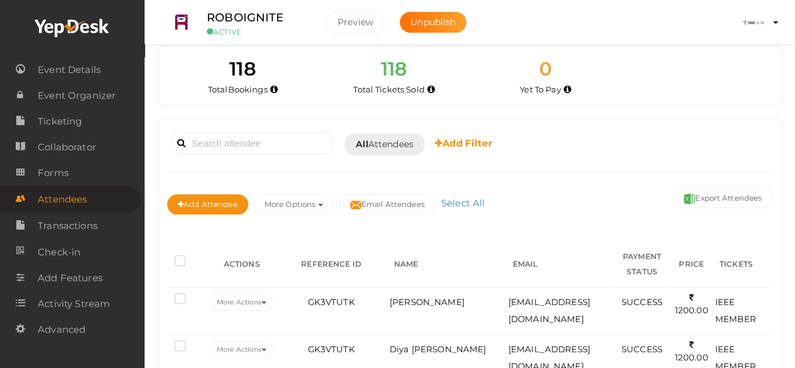
scroll to position [9, 0]
click at [493, 174] on div "Booked for Today Today Tomorrow This Week Custom Date All Attendees All Yet to …" at bounding box center [469, 179] width 605 height 99
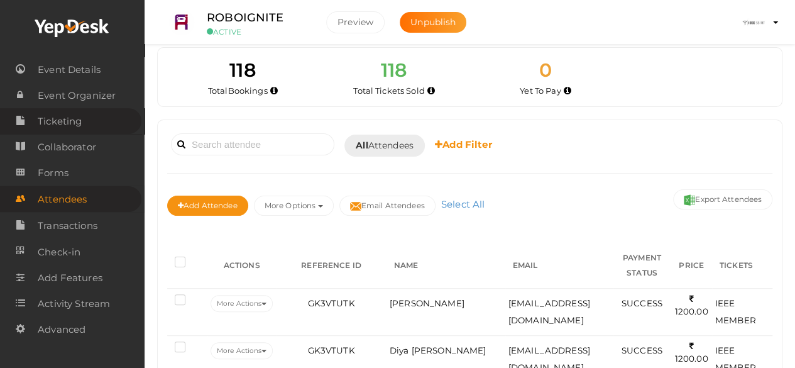
click at [78, 118] on span "Ticketing" at bounding box center [60, 121] width 44 height 25
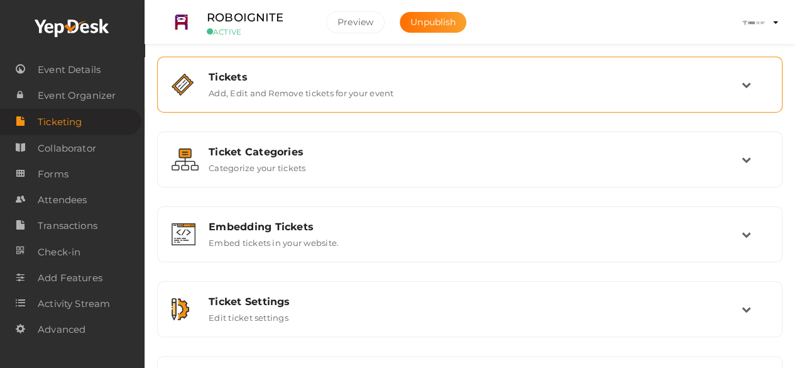
click at [293, 71] on div "Tickets" at bounding box center [475, 77] width 533 height 12
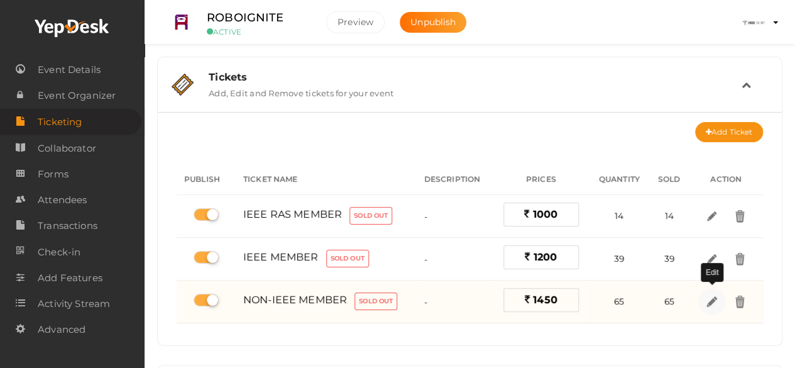
click at [714, 294] on img at bounding box center [712, 301] width 14 height 14
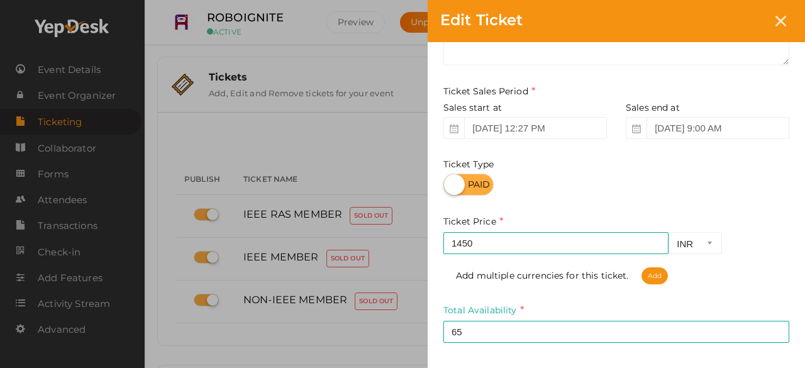
scroll to position [113, 0]
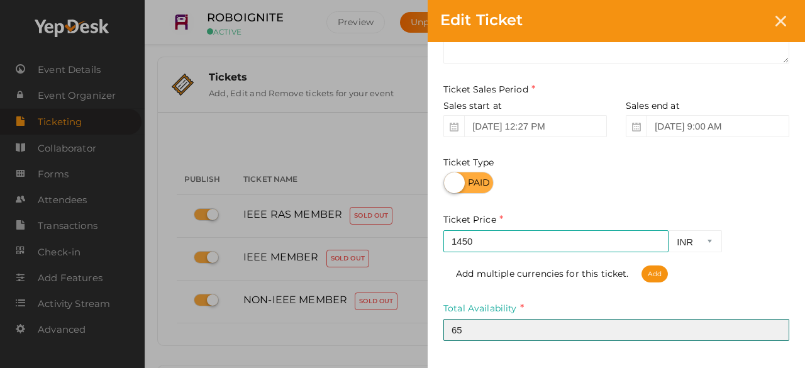
click at [546, 319] on input "65" at bounding box center [616, 330] width 346 height 22
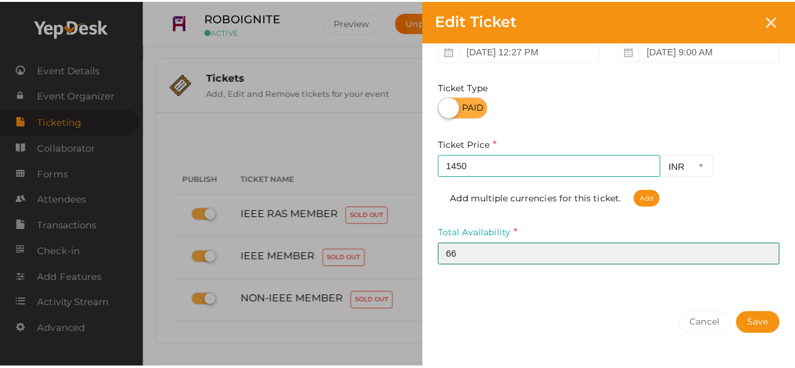
scroll to position [197, 0]
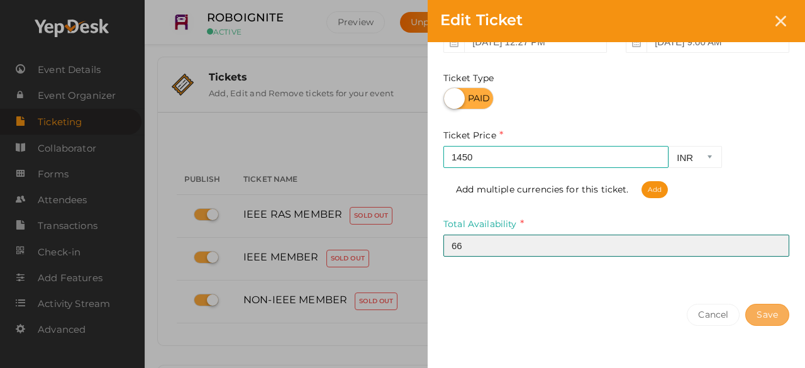
type input "66"
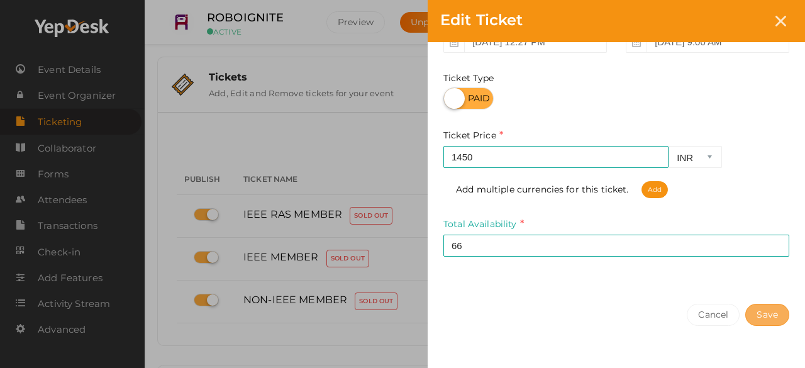
click at [771, 310] on button "Save" at bounding box center [767, 315] width 44 height 22
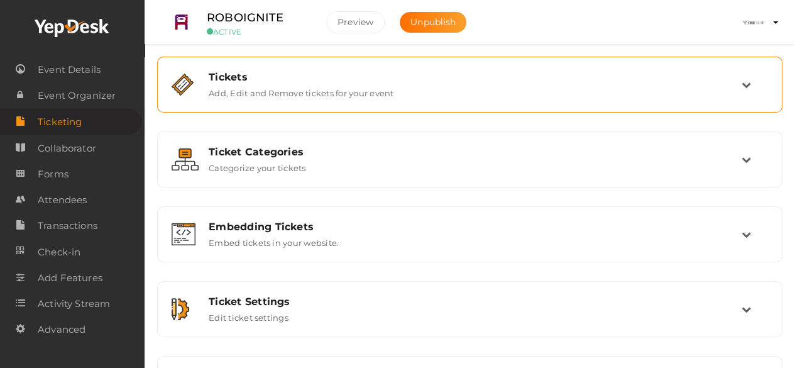
click at [539, 108] on div "Tickets Add, Edit and Remove tickets for your event" at bounding box center [470, 85] width 626 height 56
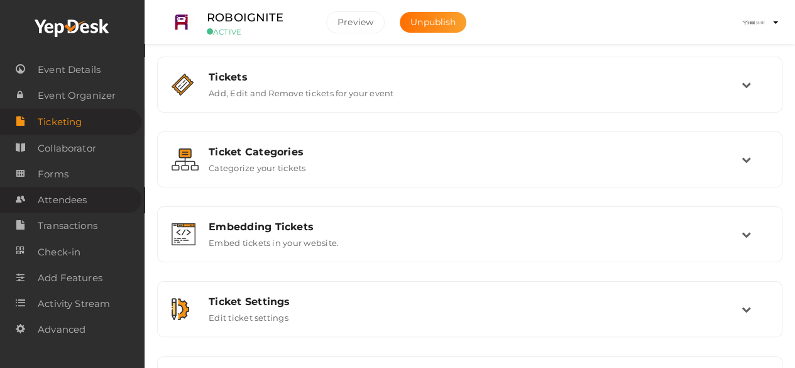
click at [77, 194] on span "Attendees" at bounding box center [62, 199] width 49 height 25
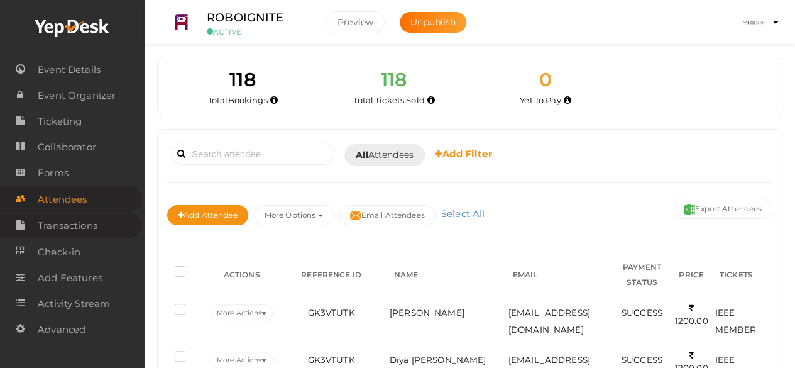
click at [88, 230] on span "Transactions" at bounding box center [68, 225] width 60 height 25
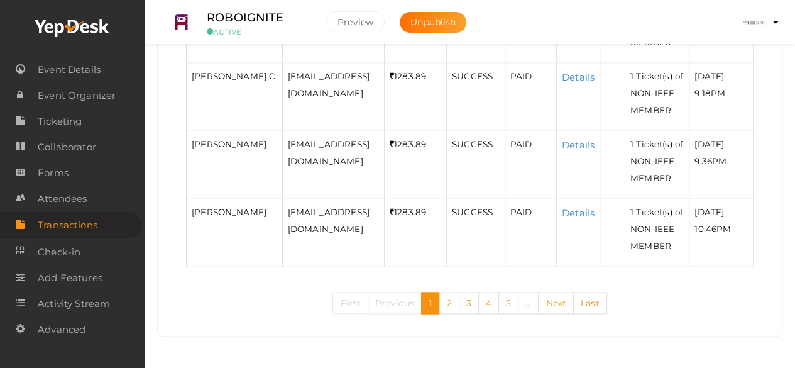
scroll to position [1273, 0]
click at [591, 304] on link "Last" at bounding box center [590, 303] width 34 height 22
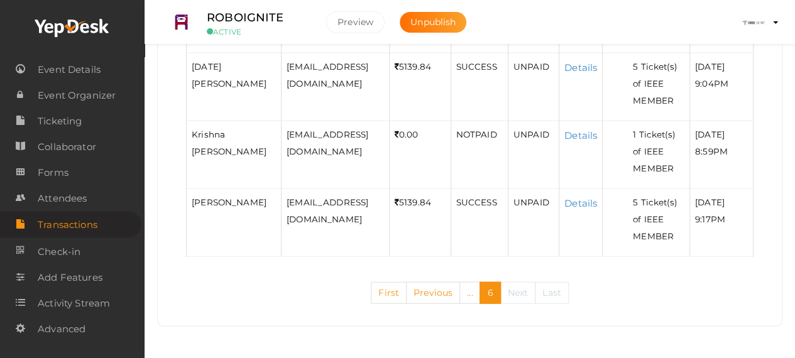
scroll to position [1543, 13]
click at [87, 195] on span "Attendees" at bounding box center [62, 198] width 49 height 25
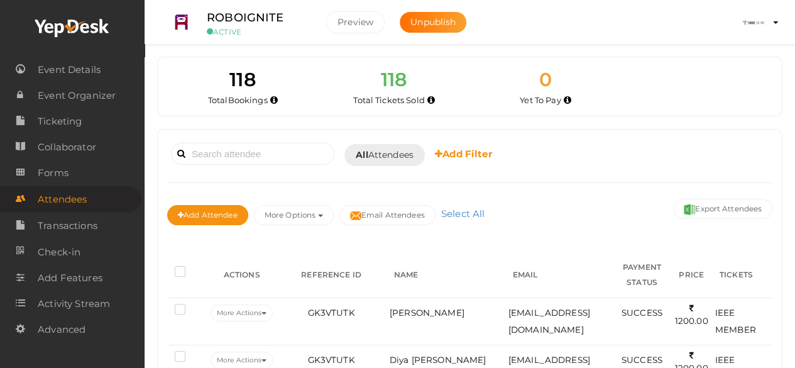
scroll to position [23, 0]
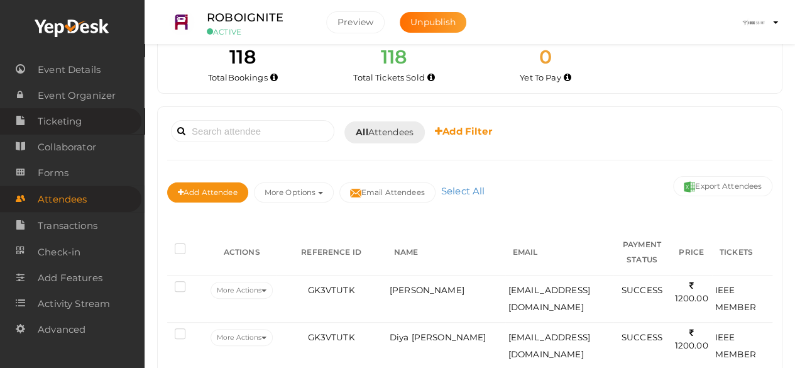
click at [80, 125] on span "Ticketing" at bounding box center [60, 121] width 44 height 25
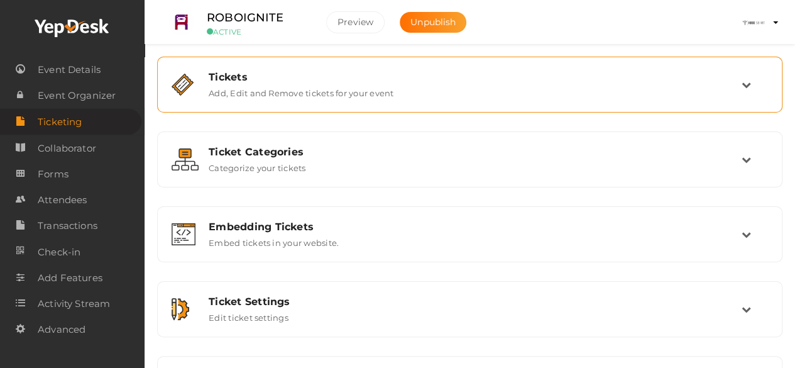
click at [272, 84] on label "Add, Edit and Remove tickets for your event" at bounding box center [301, 90] width 185 height 15
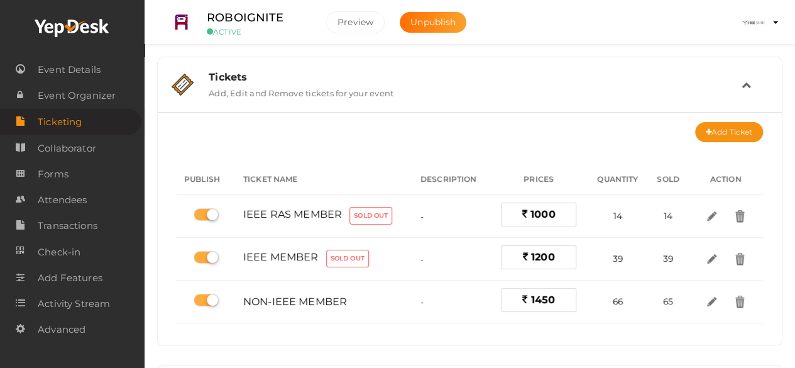
click at [245, 87] on label "Add, Edit and Remove tickets for your event" at bounding box center [301, 90] width 185 height 15
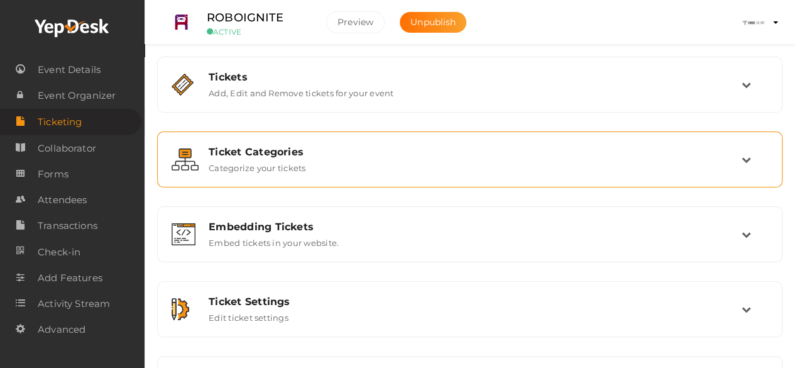
click at [283, 168] on label "Categorize your tickets" at bounding box center [257, 165] width 97 height 15
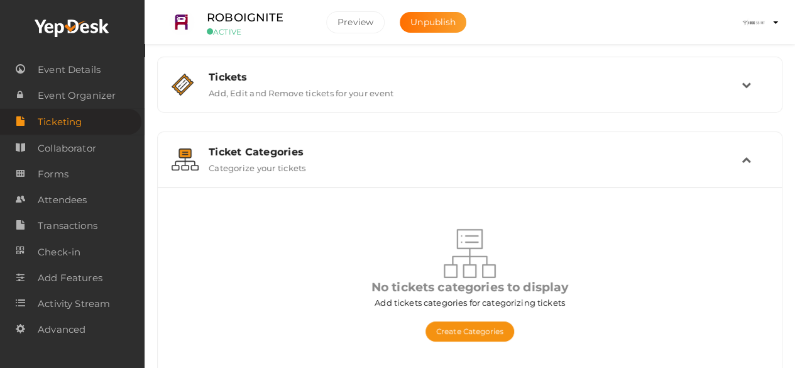
click at [283, 168] on label "Categorize your tickets" at bounding box center [257, 165] width 97 height 15
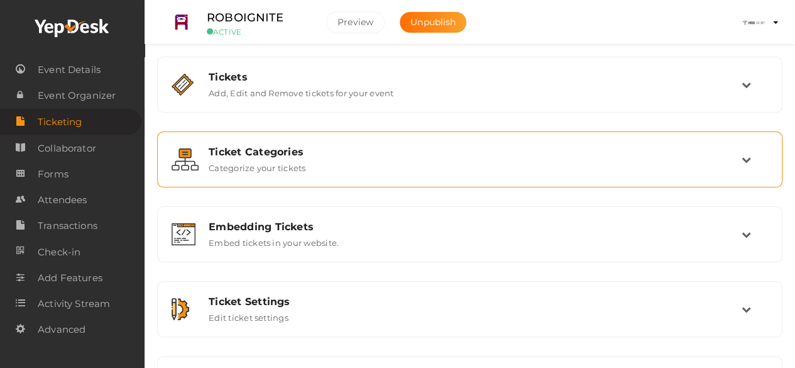
scroll to position [61, 0]
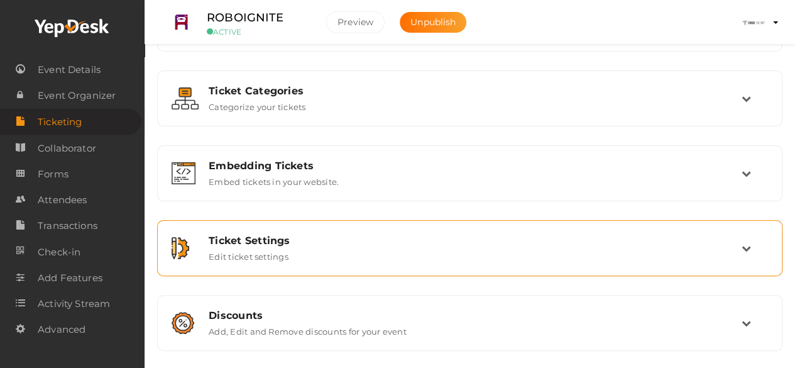
click at [292, 237] on div "Ticket Settings" at bounding box center [475, 241] width 533 height 12
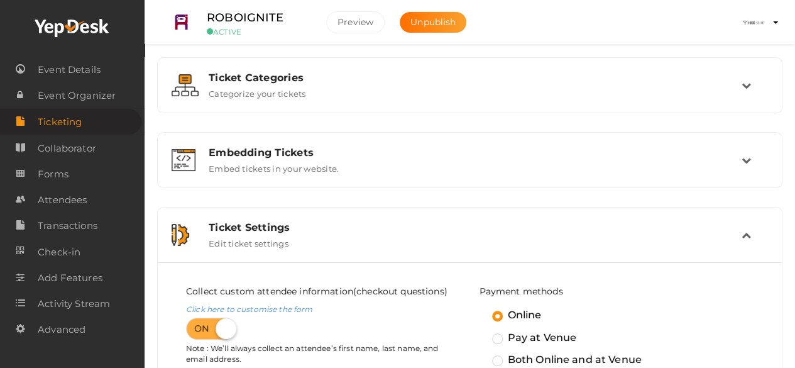
scroll to position [0, 0]
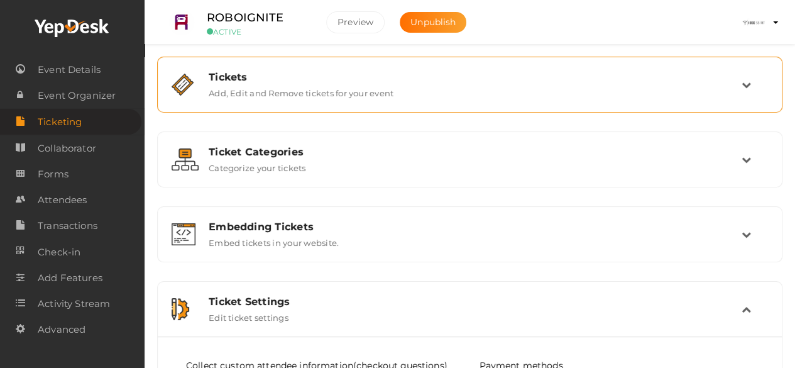
click at [328, 95] on label "Add, Edit and Remove tickets for your event" at bounding box center [301, 90] width 185 height 15
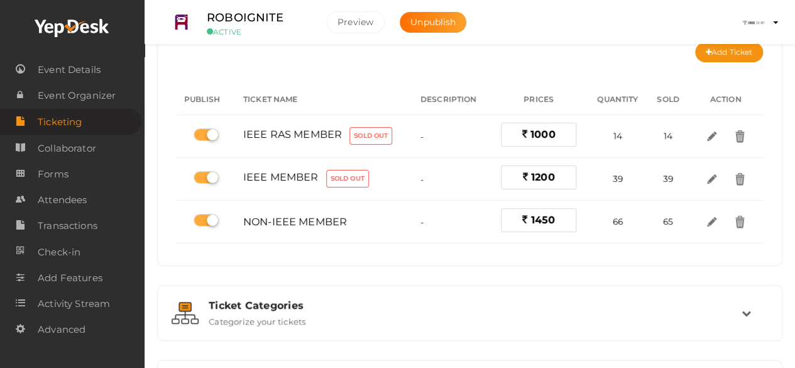
scroll to position [80, 0]
click at [87, 199] on link "Attendees" at bounding box center [70, 200] width 141 height 26
